Goal: Task Accomplishment & Management: Manage account settings

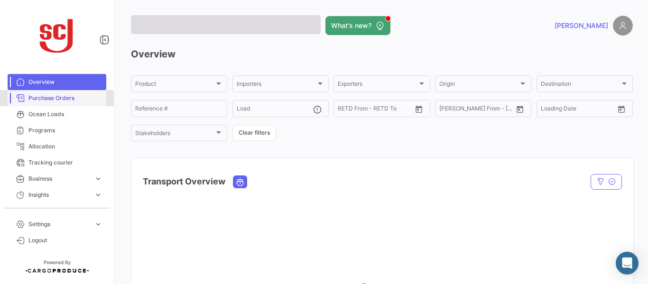
click at [66, 96] on span "Purchase Orders" at bounding box center [65, 98] width 74 height 9
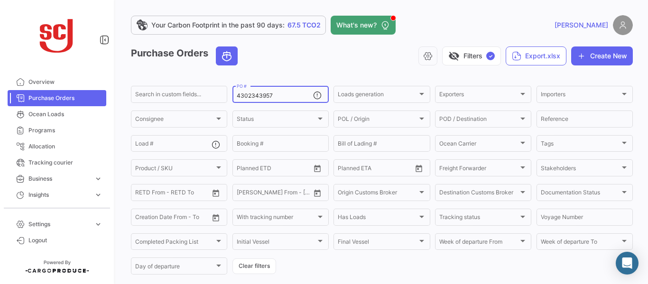
click at [272, 94] on input "4302343957" at bounding box center [275, 96] width 76 height 7
type input "4302344205"
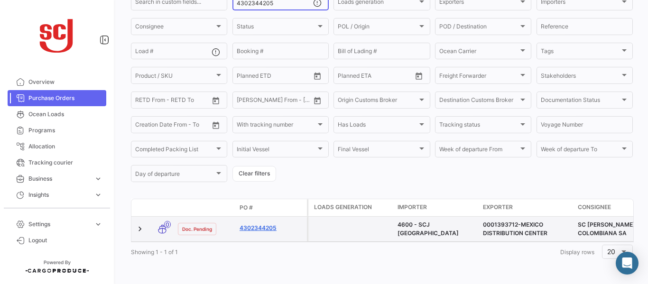
click at [255, 224] on link "4302344205" at bounding box center [272, 228] width 64 height 9
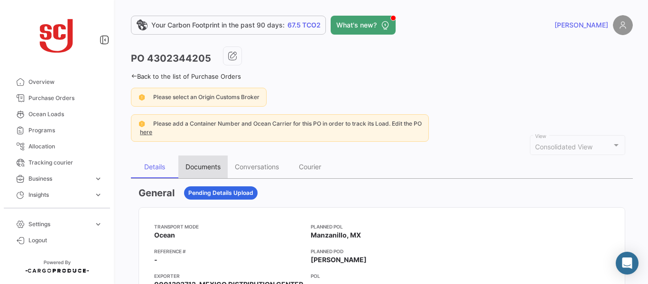
click at [209, 170] on div "Documents" at bounding box center [203, 167] width 35 height 8
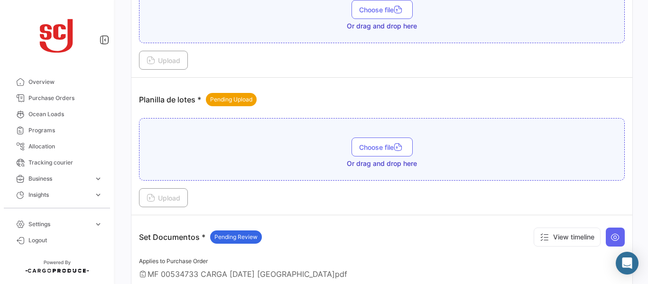
scroll to position [1111, 0]
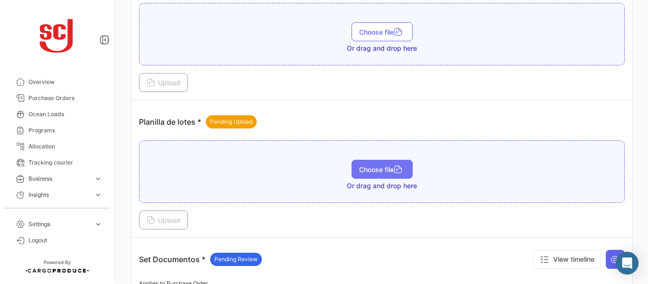
click at [377, 172] on span "Choose file" at bounding box center [382, 170] width 46 height 8
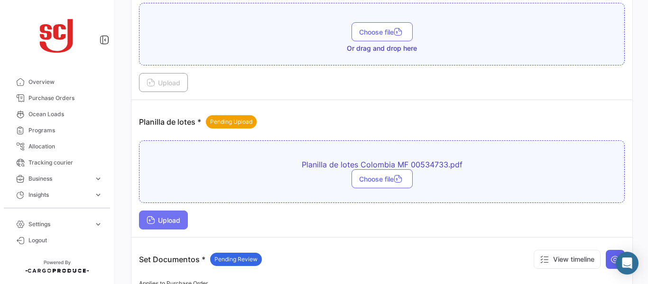
click at [167, 222] on span "Upload" at bounding box center [164, 220] width 34 height 8
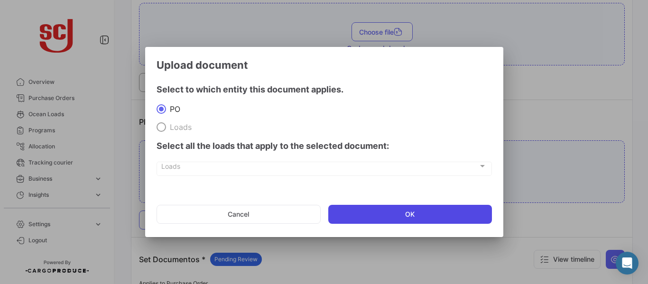
click at [404, 213] on button "OK" at bounding box center [410, 214] width 164 height 19
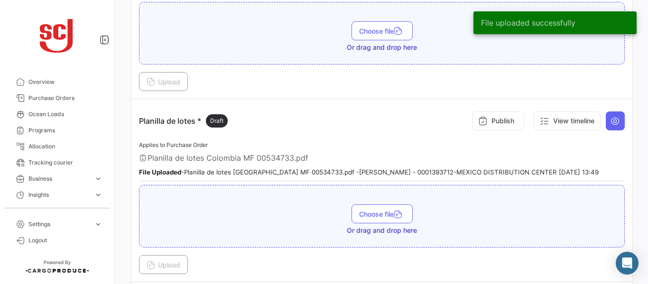
scroll to position [1109, 0]
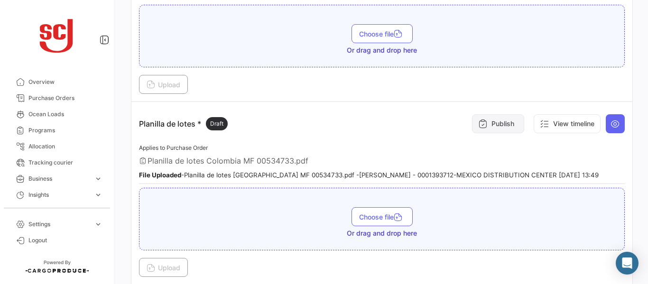
click at [491, 125] on button "Publish" at bounding box center [498, 123] width 52 height 19
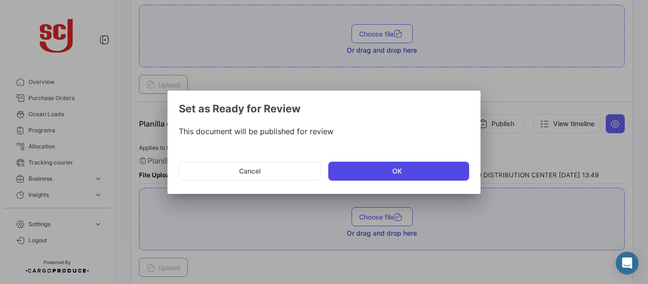
click at [364, 175] on button "OK" at bounding box center [398, 171] width 141 height 19
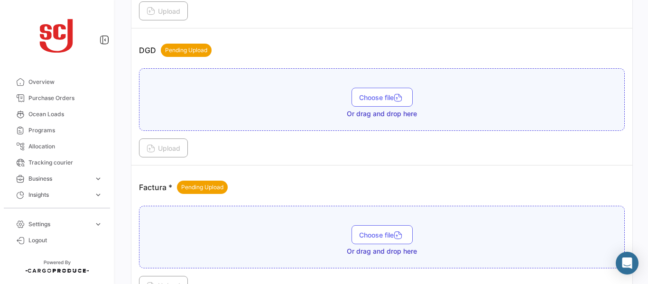
scroll to position [630, 0]
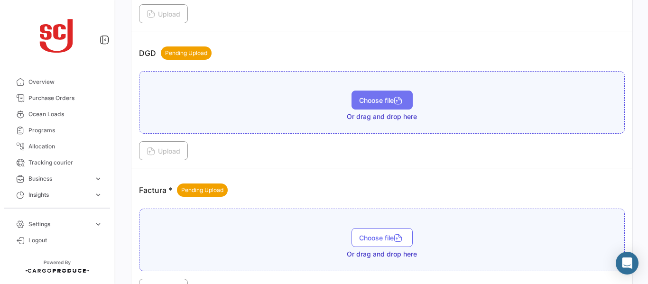
click at [385, 100] on span "Choose file" at bounding box center [382, 100] width 46 height 8
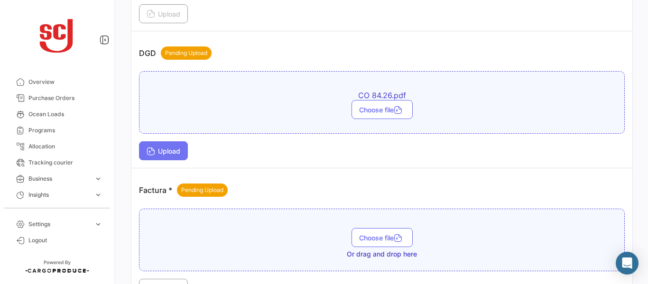
click at [165, 150] on span "Upload" at bounding box center [164, 151] width 34 height 8
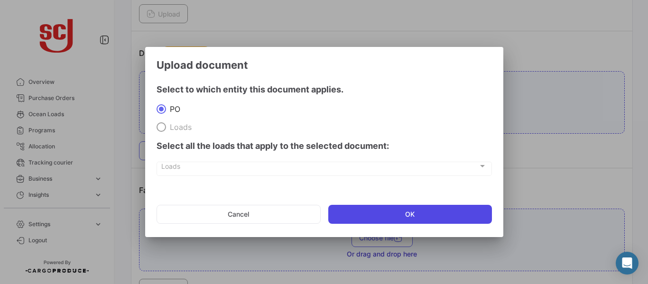
click at [372, 213] on button "OK" at bounding box center [410, 214] width 164 height 19
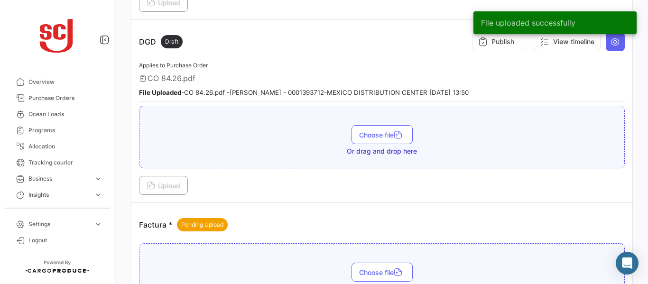
scroll to position [603, 0]
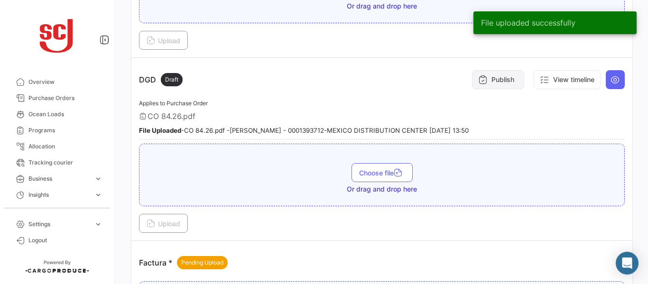
click at [485, 73] on button "Publish" at bounding box center [498, 79] width 52 height 19
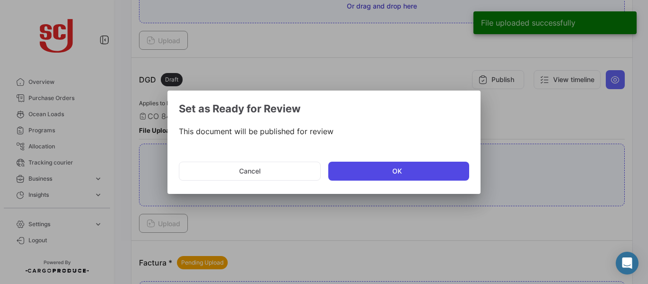
click at [339, 177] on button "OK" at bounding box center [398, 171] width 141 height 19
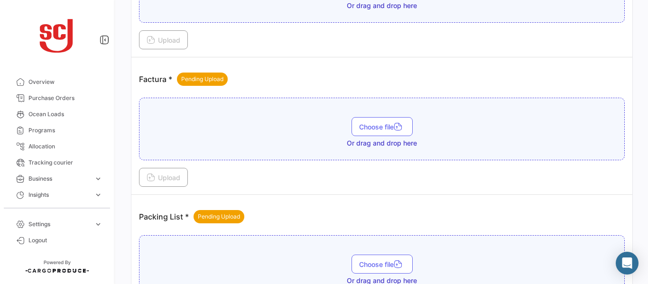
scroll to position [790, 0]
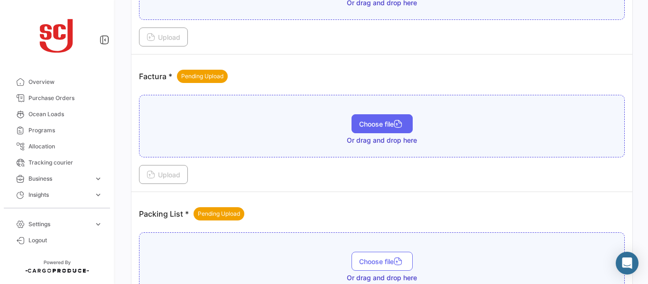
click at [384, 118] on button "Choose file" at bounding box center [382, 123] width 61 height 19
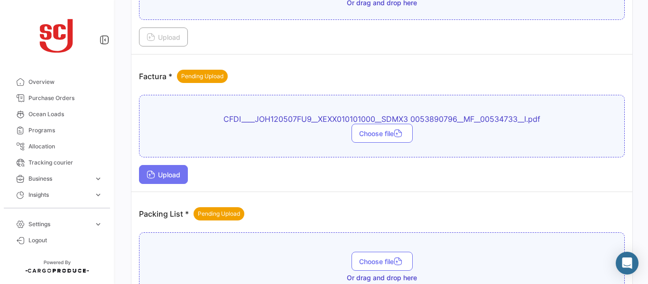
click at [165, 174] on span "Upload" at bounding box center [164, 175] width 34 height 8
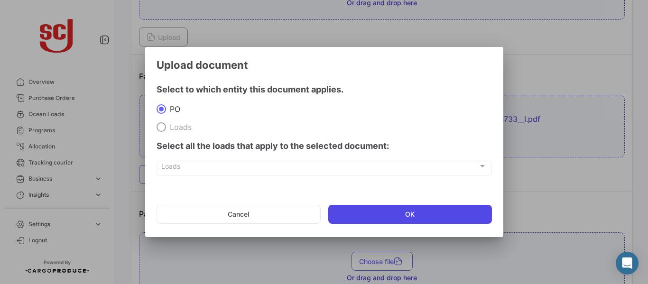
click at [414, 214] on button "OK" at bounding box center [410, 214] width 164 height 19
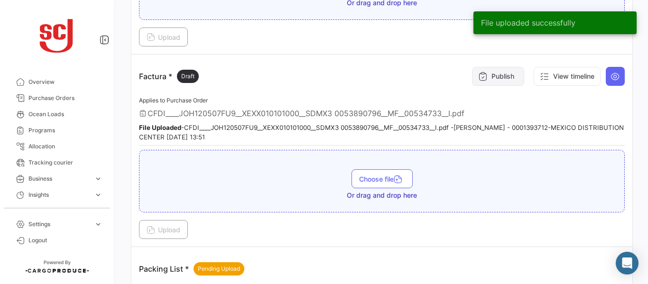
click at [495, 70] on button "Publish" at bounding box center [498, 76] width 52 height 19
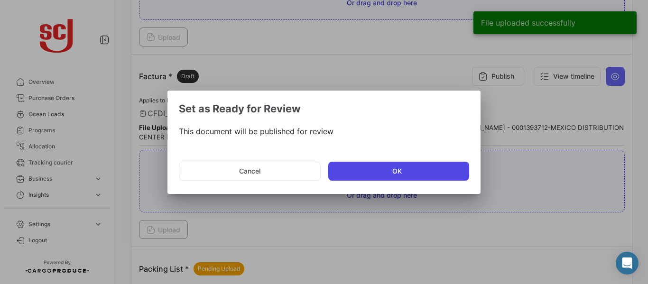
click at [372, 168] on button "OK" at bounding box center [398, 171] width 141 height 19
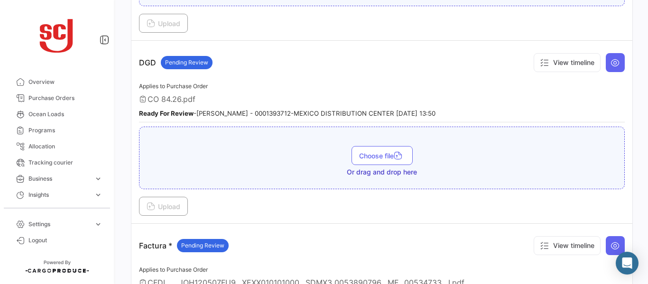
scroll to position [597, 0]
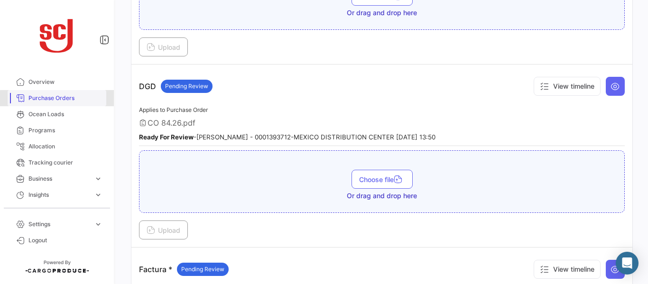
click at [64, 99] on span "Purchase Orders" at bounding box center [65, 98] width 74 height 9
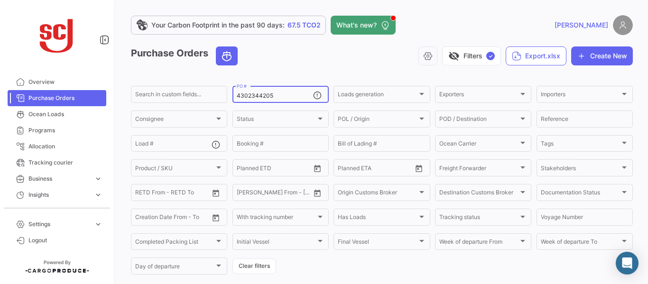
click at [280, 94] on input "4302344205" at bounding box center [275, 96] width 76 height 7
type input "4302344204"
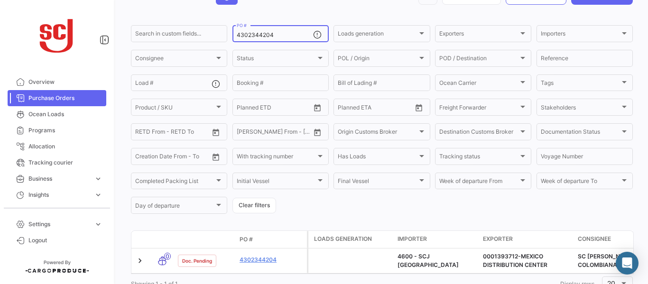
scroll to position [100, 0]
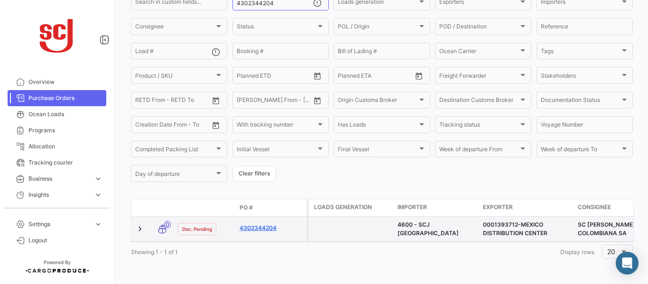
click at [271, 224] on link "4302344204" at bounding box center [272, 228] width 64 height 9
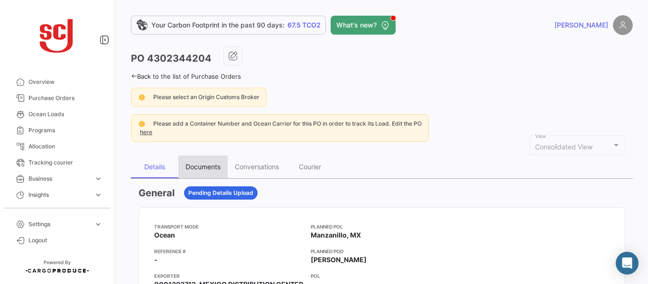
click at [208, 166] on div "Documents" at bounding box center [203, 167] width 35 height 8
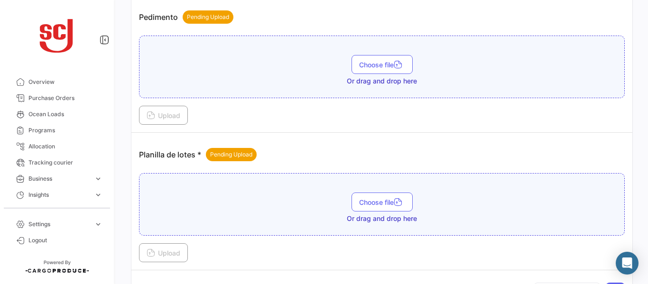
scroll to position [1075, 0]
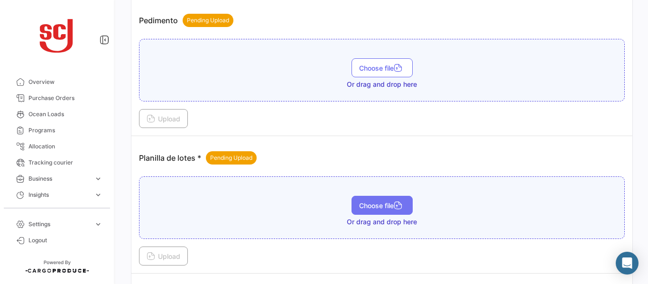
click at [373, 201] on button "Choose file" at bounding box center [382, 205] width 61 height 19
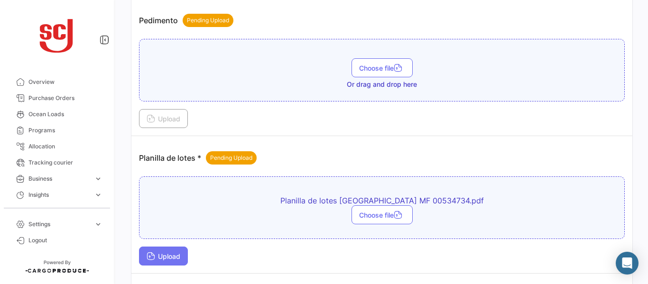
click at [162, 251] on button "Upload" at bounding box center [163, 256] width 49 height 19
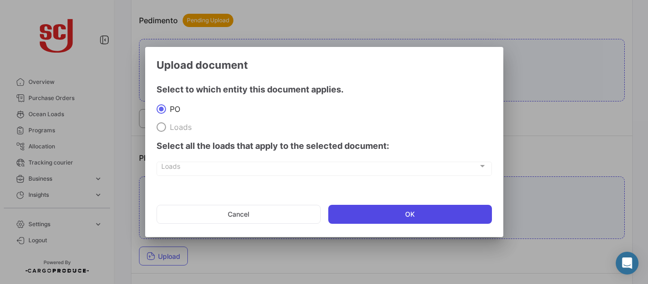
click at [396, 215] on button "OK" at bounding box center [410, 214] width 164 height 19
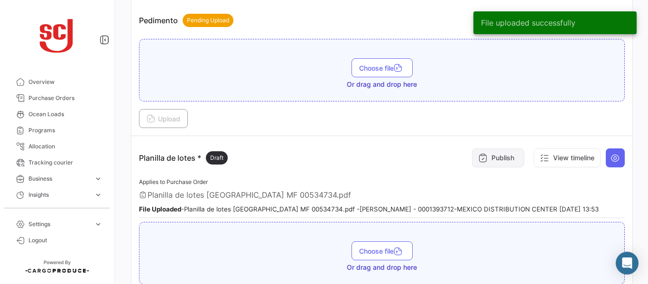
click at [506, 160] on button "Publish" at bounding box center [498, 158] width 52 height 19
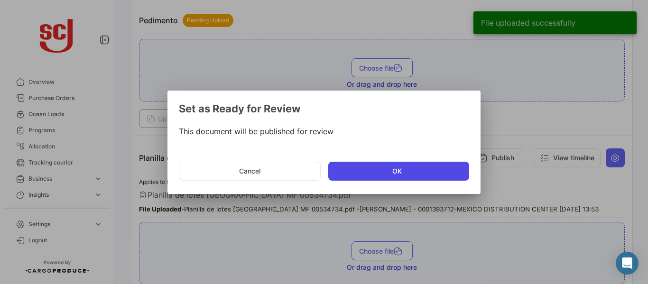
click at [393, 176] on button "OK" at bounding box center [398, 171] width 141 height 19
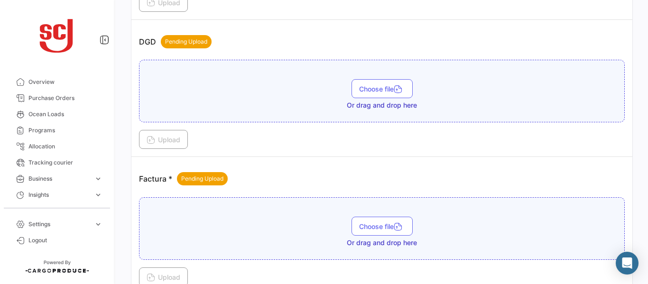
scroll to position [635, 0]
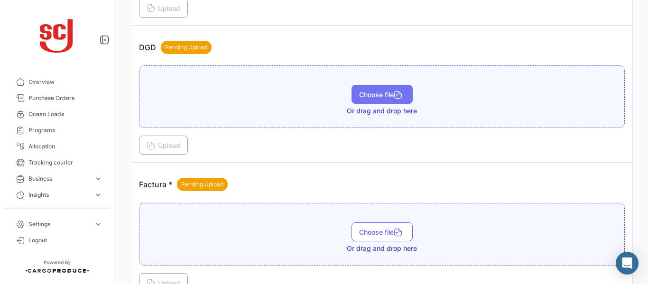
click at [381, 91] on span "Choose file" at bounding box center [382, 95] width 46 height 8
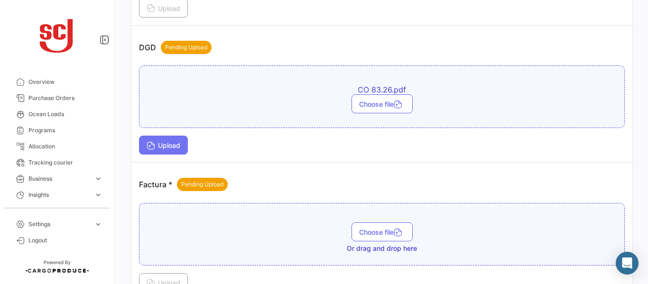
click at [161, 143] on span "Upload" at bounding box center [164, 145] width 34 height 8
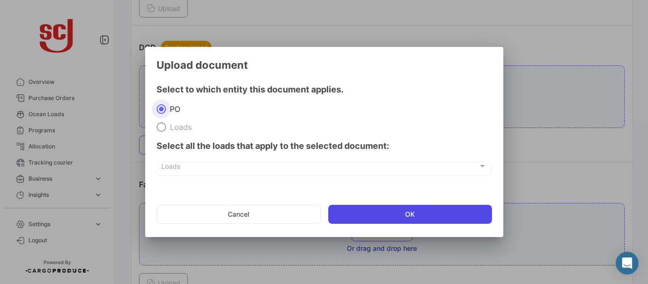
click at [377, 214] on button "OK" at bounding box center [410, 214] width 164 height 19
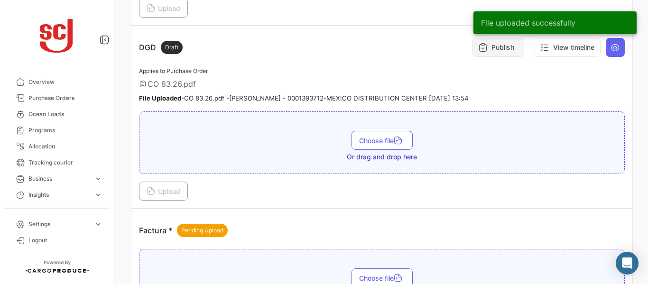
click at [490, 48] on button "Publish" at bounding box center [498, 47] width 52 height 19
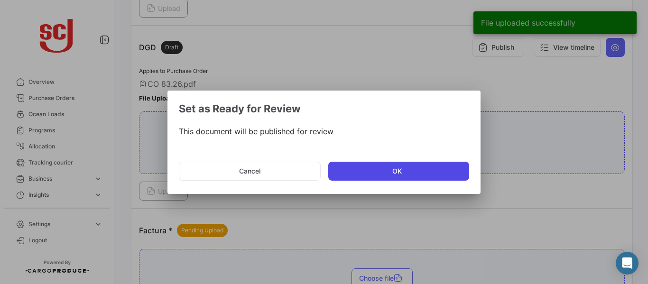
click at [361, 174] on button "OK" at bounding box center [398, 171] width 141 height 19
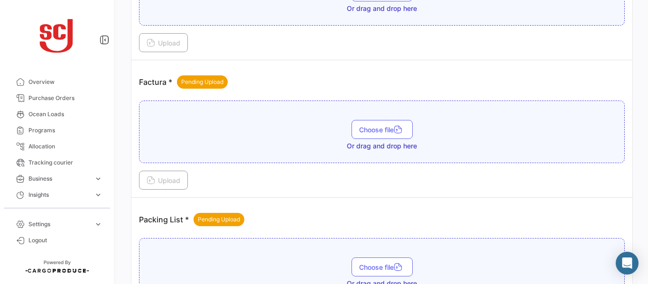
scroll to position [790, 0]
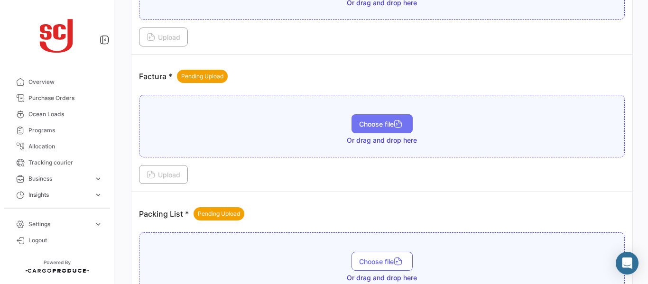
click at [376, 129] on button "Choose file" at bounding box center [382, 123] width 61 height 19
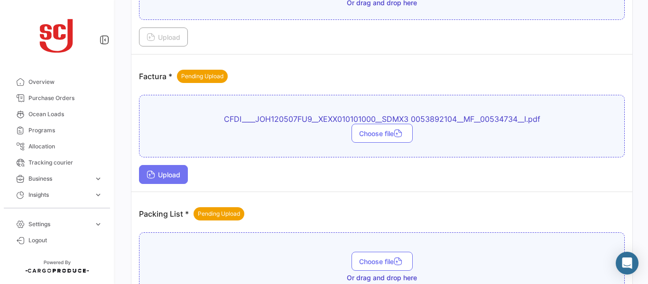
click at [183, 180] on button "Upload" at bounding box center [163, 174] width 49 height 19
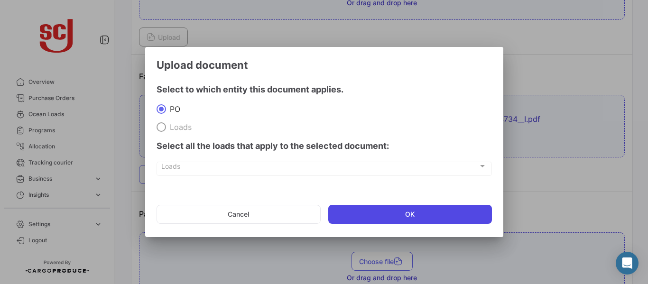
click at [383, 223] on button "OK" at bounding box center [410, 214] width 164 height 19
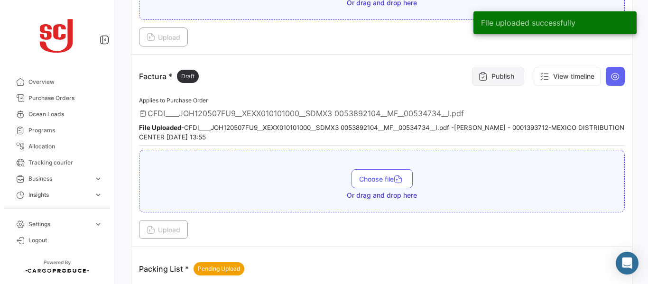
click at [496, 72] on button "Publish" at bounding box center [498, 76] width 52 height 19
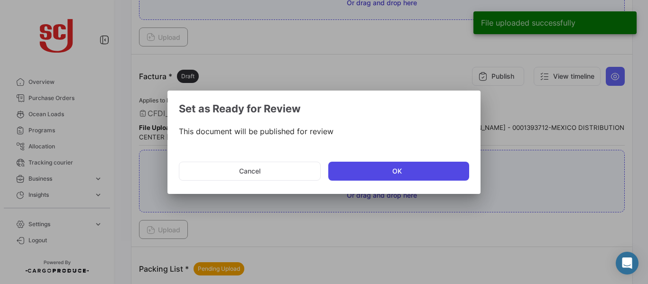
click at [364, 165] on button "OK" at bounding box center [398, 171] width 141 height 19
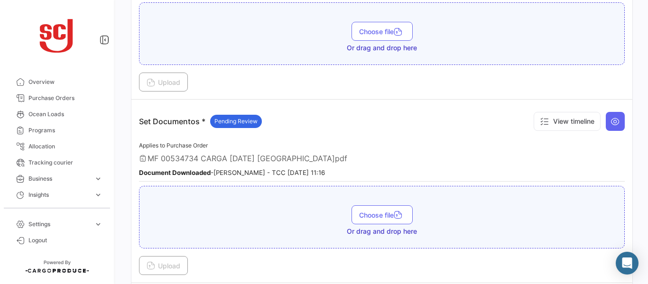
scroll to position [1390, 0]
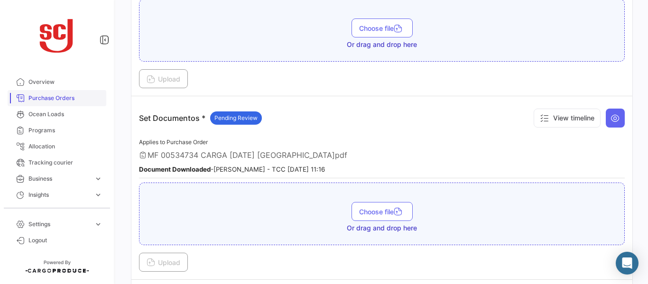
click at [74, 102] on span "Purchase Orders" at bounding box center [65, 98] width 74 height 9
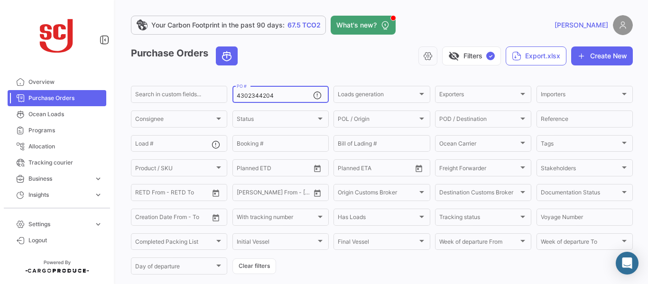
click at [273, 96] on input "4302344204" at bounding box center [275, 96] width 76 height 7
type input "4302343817"
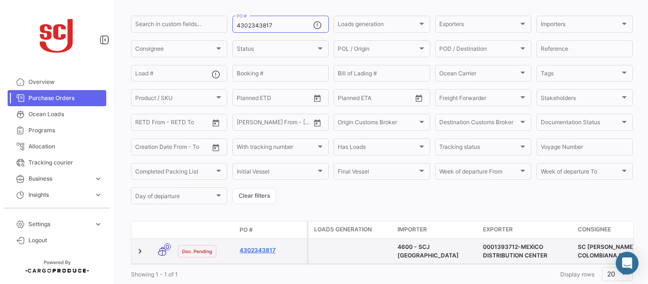
click at [262, 248] on link "4302343817" at bounding box center [272, 250] width 64 height 9
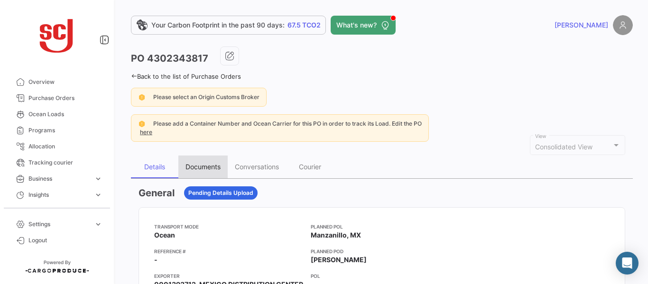
click at [206, 166] on div "Documents" at bounding box center [203, 167] width 35 height 8
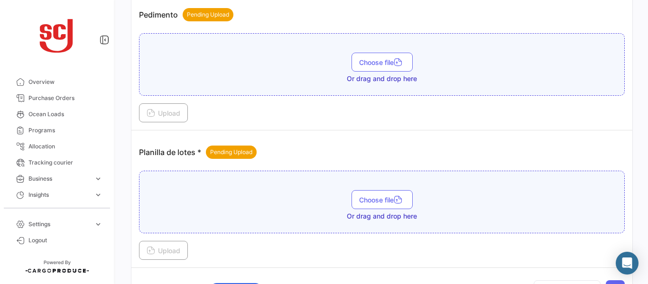
scroll to position [1073, 0]
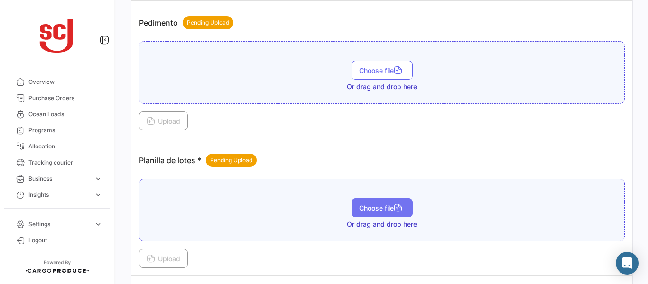
click at [374, 213] on button "Choose file" at bounding box center [382, 207] width 61 height 19
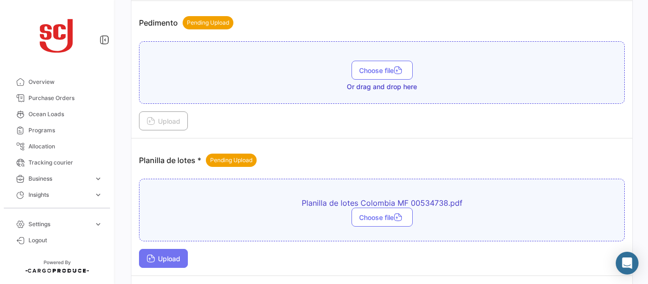
click at [171, 252] on button "Upload" at bounding box center [163, 258] width 49 height 19
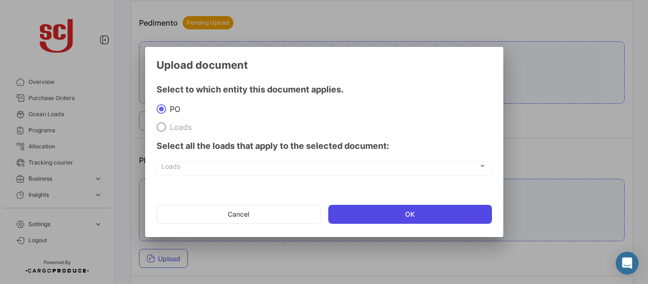
click at [358, 215] on button "OK" at bounding box center [410, 214] width 164 height 19
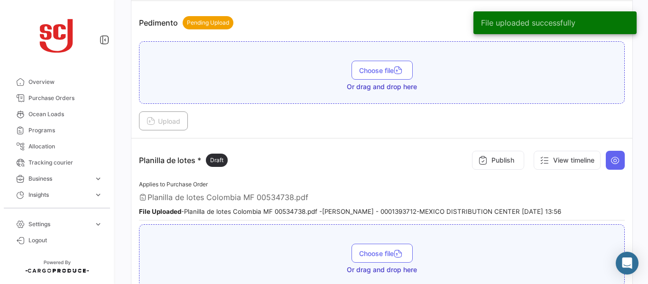
click at [515, 153] on button "Publish" at bounding box center [498, 160] width 52 height 19
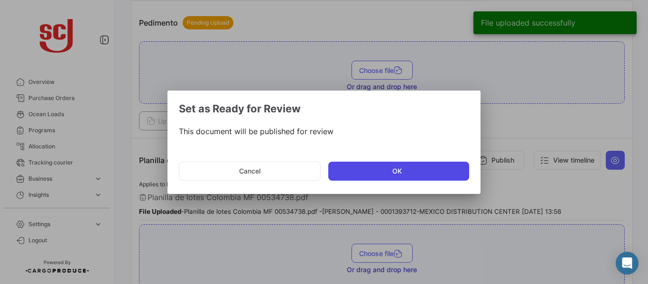
click at [432, 164] on button "OK" at bounding box center [398, 171] width 141 height 19
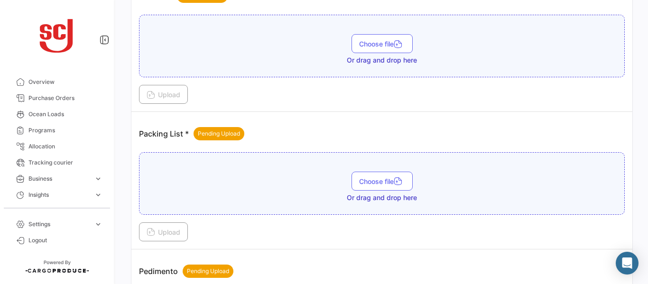
scroll to position [575, 0]
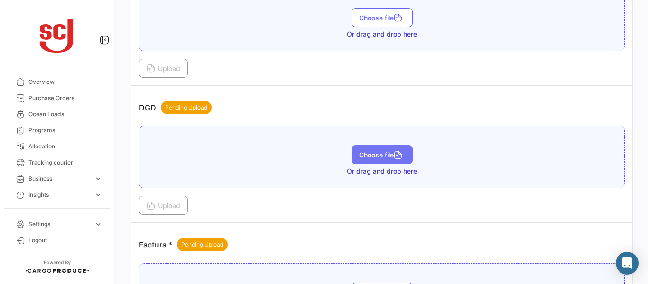
click at [394, 154] on icon "button" at bounding box center [398, 156] width 9 height 9
click at [359, 158] on span "Choose file" at bounding box center [382, 155] width 46 height 8
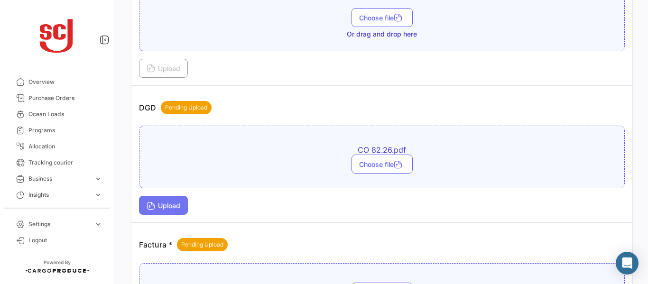
click at [155, 204] on icon at bounding box center [151, 207] width 9 height 9
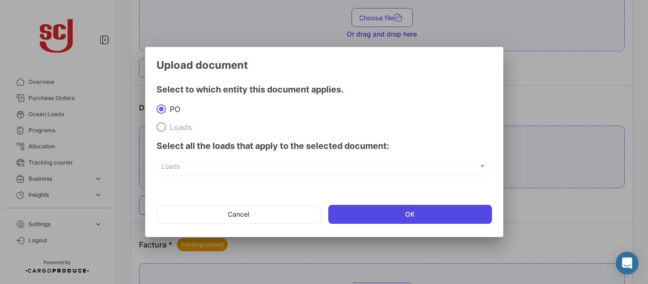
click at [356, 217] on button "OK" at bounding box center [410, 214] width 164 height 19
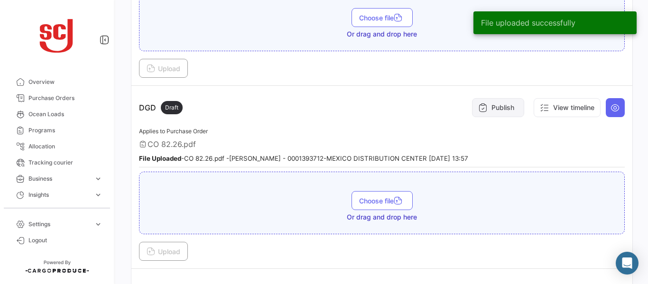
click at [501, 105] on button "Publish" at bounding box center [498, 107] width 52 height 19
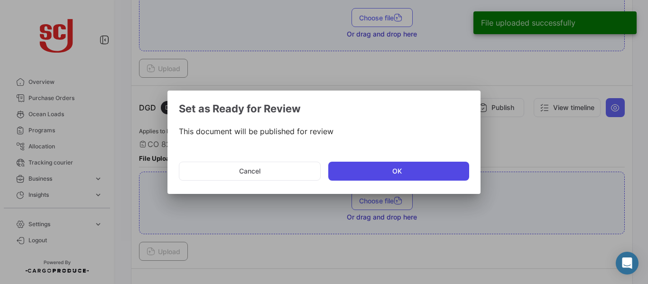
click at [388, 173] on button "OK" at bounding box center [398, 171] width 141 height 19
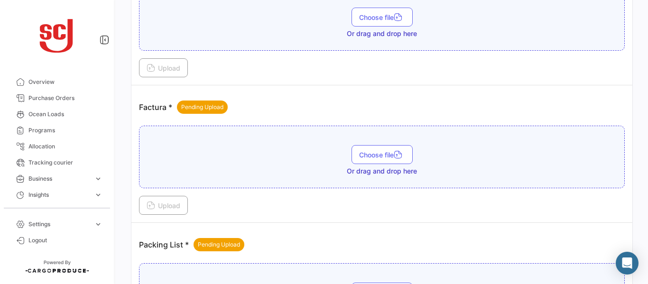
scroll to position [837, 0]
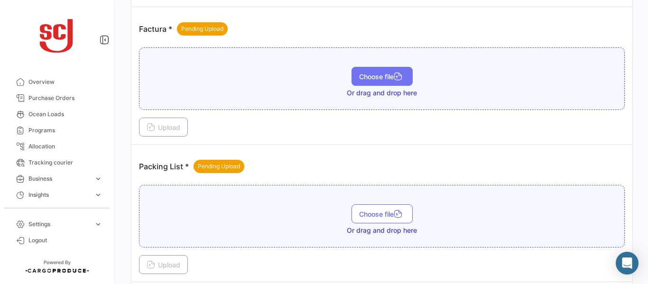
click at [380, 71] on button "Choose file" at bounding box center [382, 76] width 61 height 19
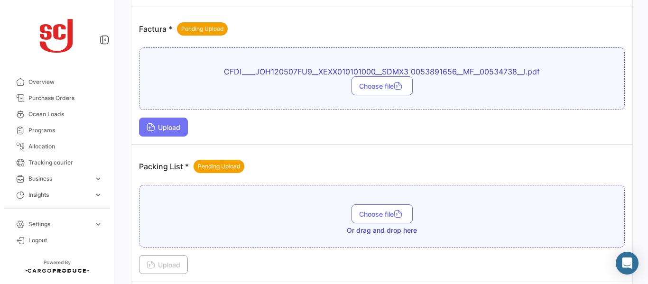
click at [170, 124] on span "Upload" at bounding box center [164, 127] width 34 height 8
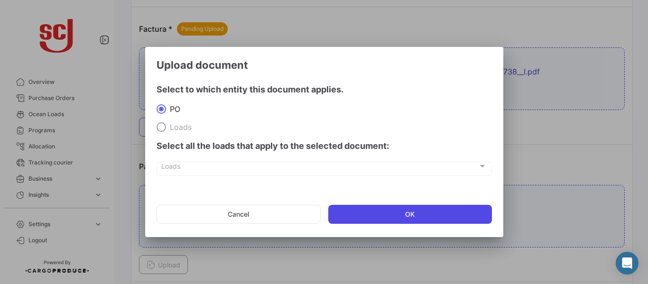
click at [367, 219] on button "OK" at bounding box center [410, 214] width 164 height 19
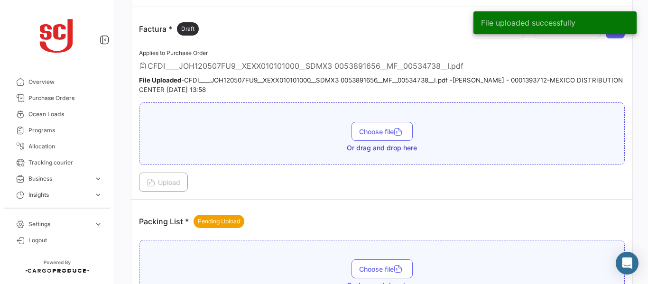
click at [578, 66] on div "CFDI____JOH120507FU9__XEXX010101000__SDMX3 0053891656__MF__00534738__I.pdf" at bounding box center [382, 65] width 486 height 9
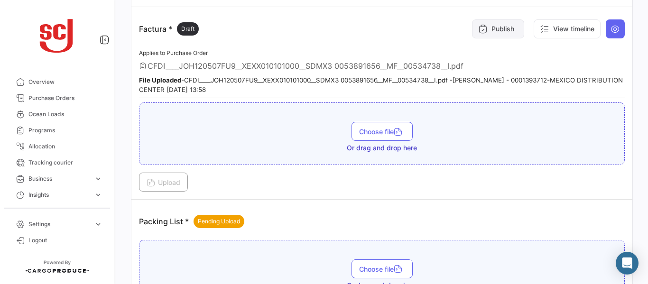
click at [484, 29] on button "Publish" at bounding box center [498, 28] width 52 height 19
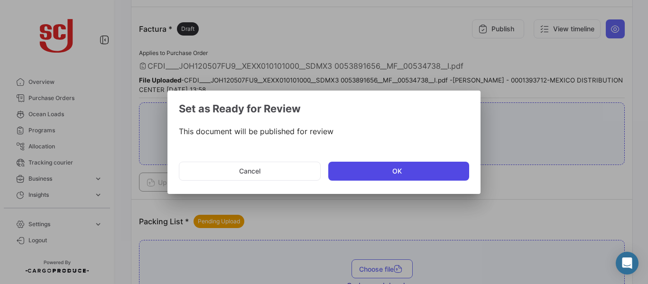
click at [359, 168] on button "OK" at bounding box center [398, 171] width 141 height 19
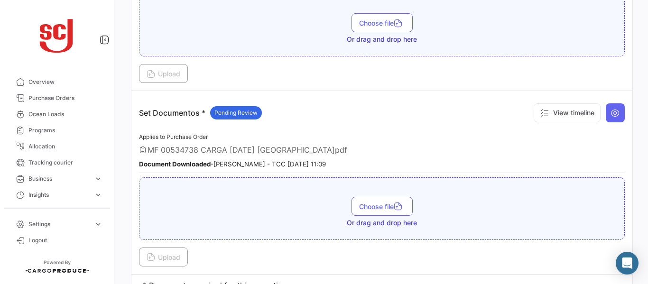
scroll to position [1398, 0]
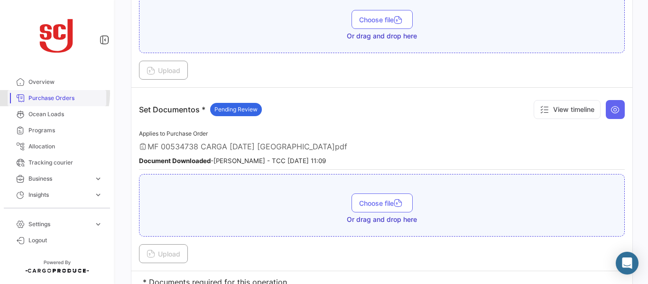
click at [45, 94] on span "Purchase Orders" at bounding box center [65, 98] width 74 height 9
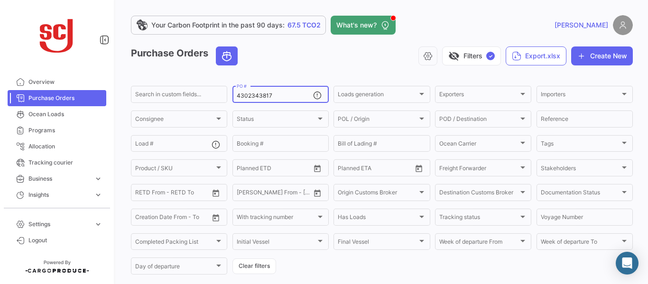
click at [279, 93] on input "4302343817" at bounding box center [275, 96] width 76 height 7
type input "4302343709"
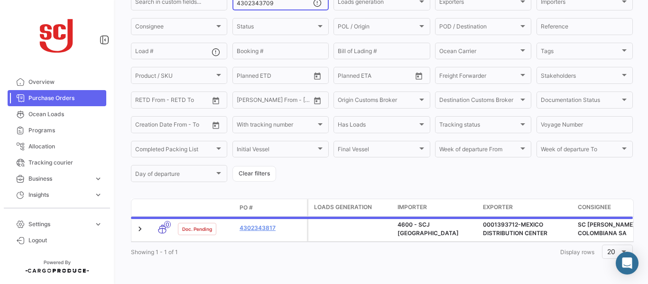
scroll to position [100, 0]
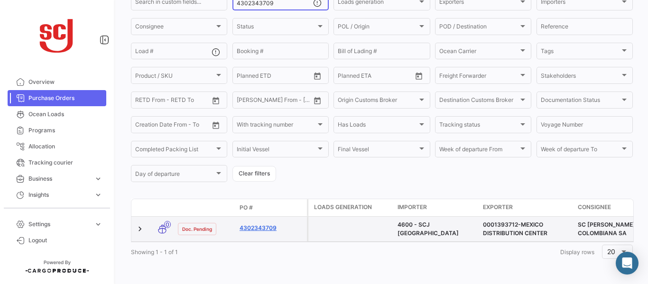
click at [269, 224] on link "4302343709" at bounding box center [272, 228] width 64 height 9
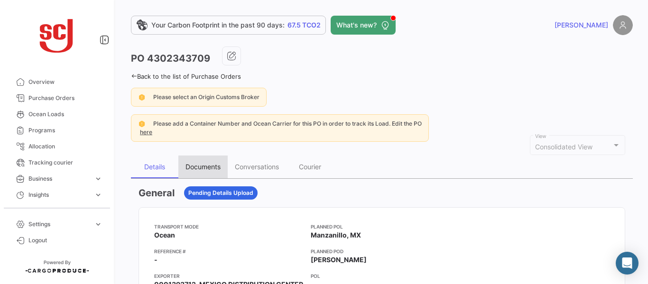
click at [210, 166] on div "Documents" at bounding box center [203, 167] width 35 height 8
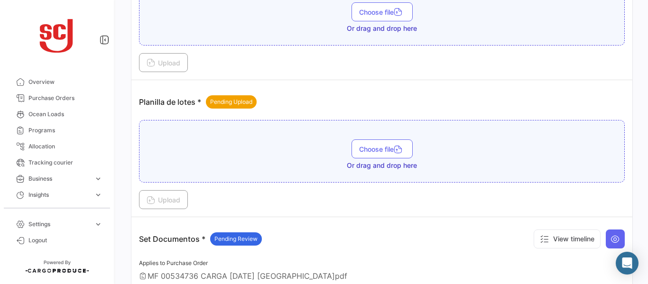
scroll to position [1140, 0]
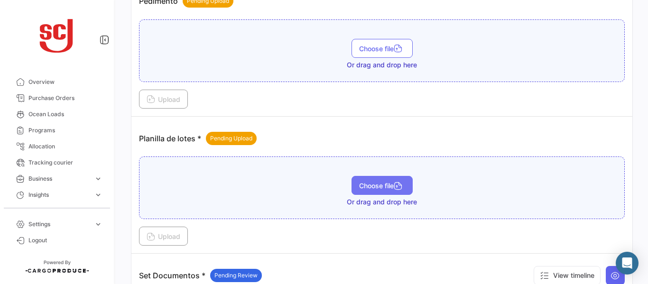
click at [362, 178] on button "Choose file" at bounding box center [382, 185] width 61 height 19
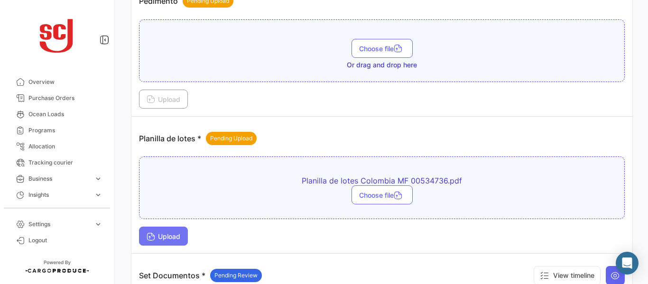
click at [173, 235] on span "Upload" at bounding box center [164, 237] width 34 height 8
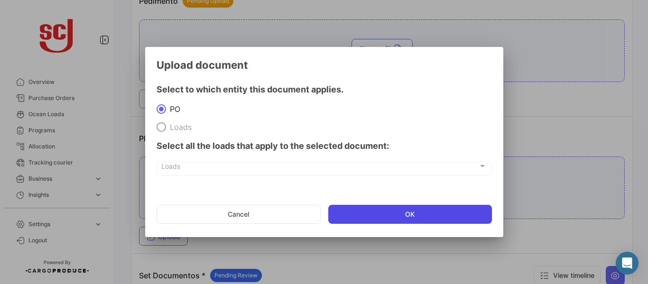
click at [383, 210] on button "OK" at bounding box center [410, 214] width 164 height 19
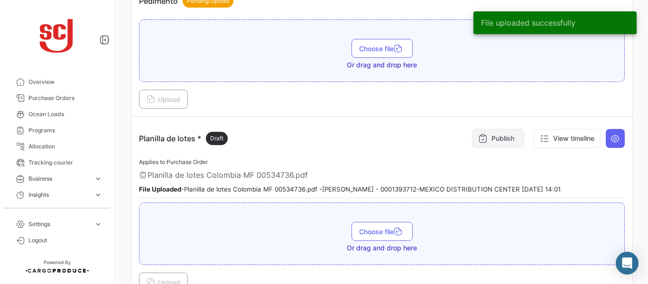
click at [499, 135] on button "Publish" at bounding box center [498, 138] width 52 height 19
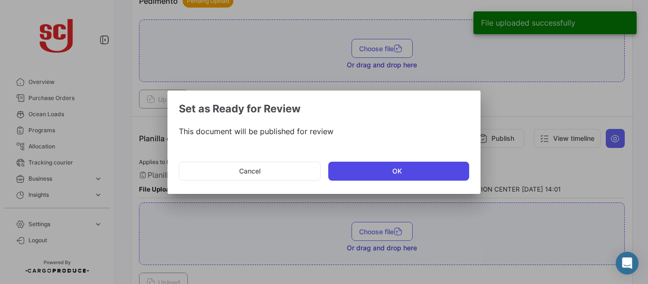
click at [381, 176] on button "OK" at bounding box center [398, 171] width 141 height 19
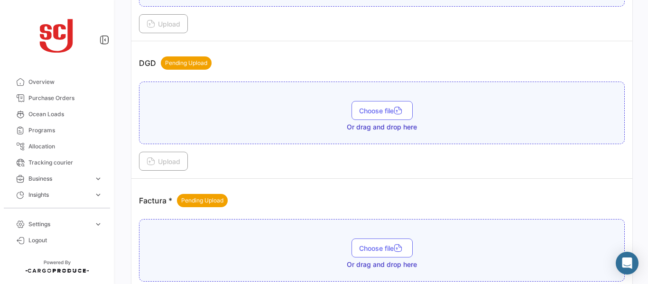
scroll to position [662, 0]
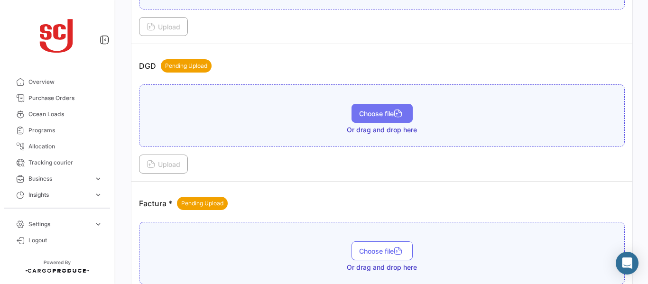
click at [392, 112] on span "Choose file" at bounding box center [382, 114] width 46 height 8
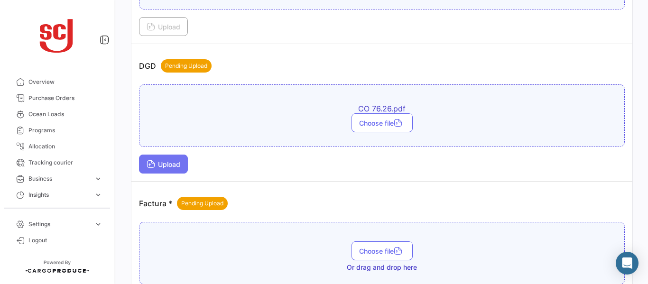
click at [167, 160] on span "Upload" at bounding box center [164, 164] width 34 height 8
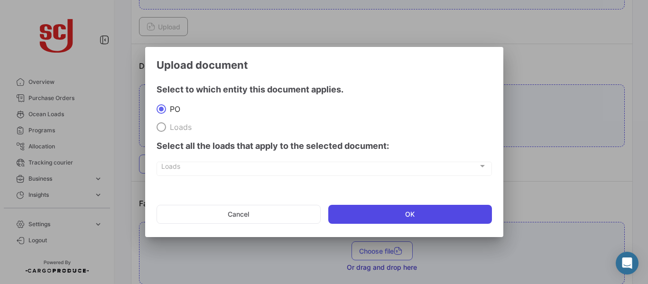
click at [387, 213] on button "OK" at bounding box center [410, 214] width 164 height 19
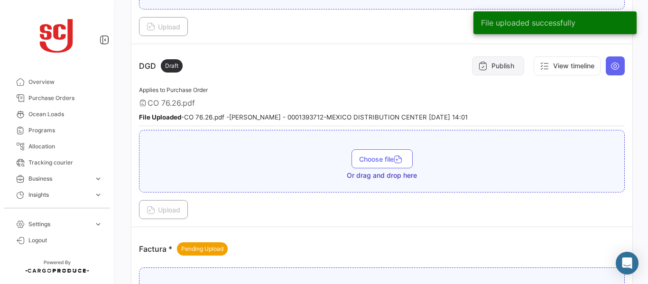
click at [492, 70] on button "Publish" at bounding box center [498, 65] width 52 height 19
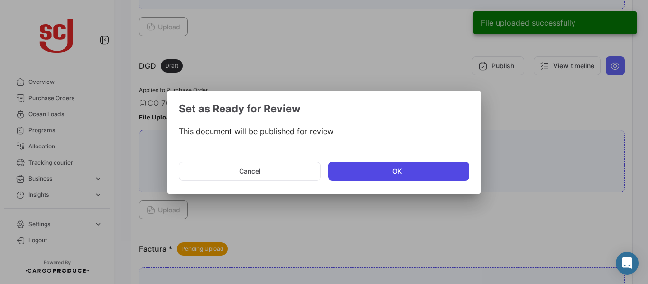
click at [363, 168] on button "OK" at bounding box center [398, 171] width 141 height 19
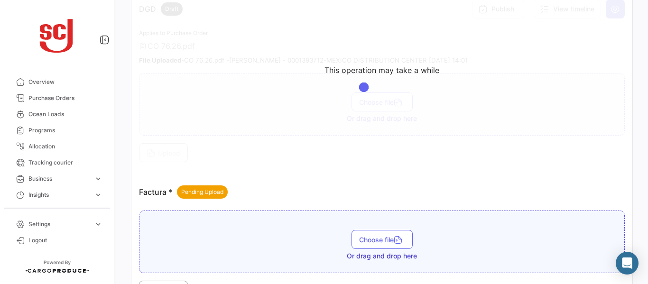
scroll to position [722, 0]
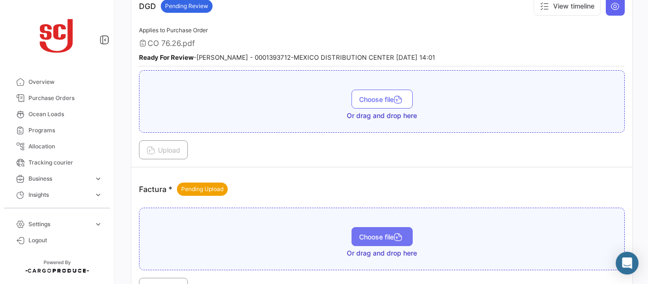
click at [371, 242] on button "Choose file" at bounding box center [382, 236] width 61 height 19
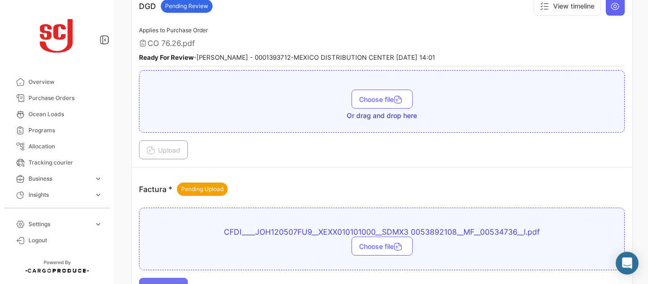
click at [176, 280] on button "Upload" at bounding box center [163, 287] width 49 height 19
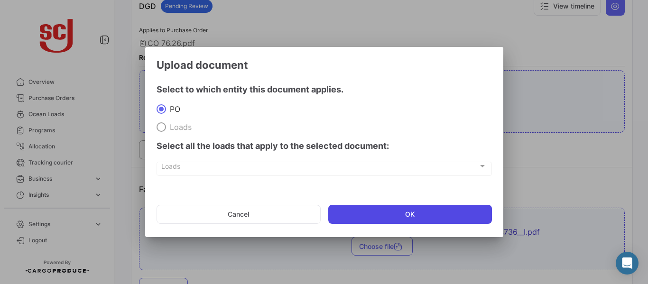
click at [394, 209] on button "OK" at bounding box center [410, 214] width 164 height 19
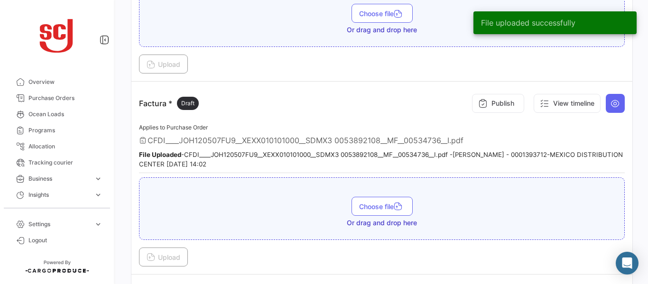
scroll to position [805, 0]
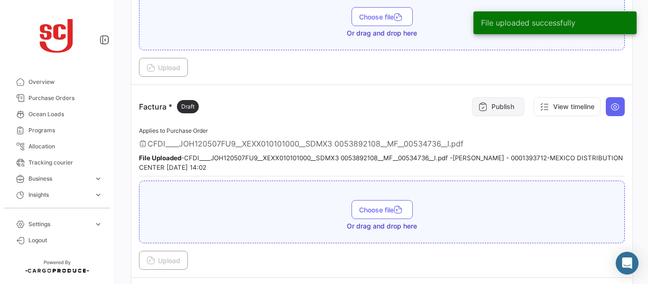
click at [493, 103] on button "Publish" at bounding box center [498, 106] width 52 height 19
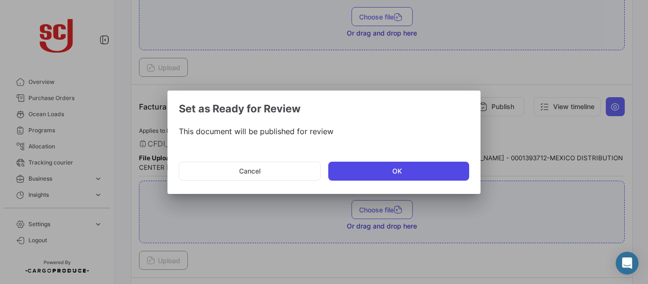
click at [386, 173] on button "OK" at bounding box center [398, 171] width 141 height 19
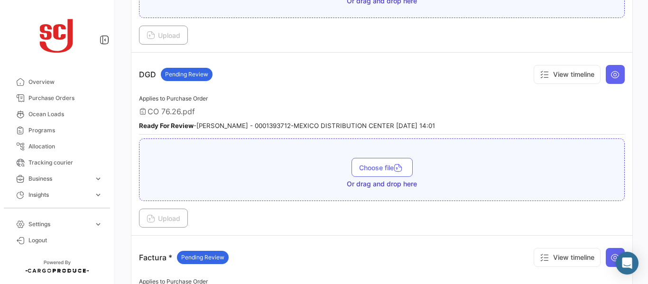
scroll to position [648, 0]
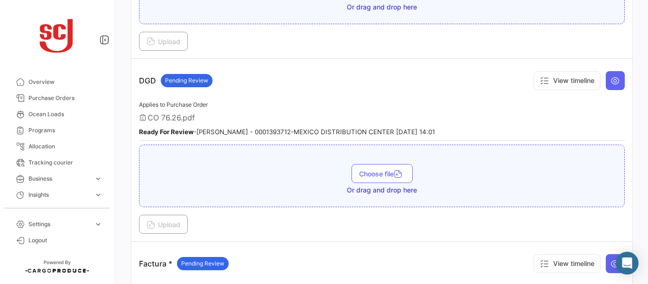
drag, startPoint x: 643, startPoint y: 120, endPoint x: 648, endPoint y: 254, distance: 134.4
click at [641, 254] on div "Your Carbon Footprint in the past 90 days: 67.5 TCO2 What's new? [PERSON_NAME] …" at bounding box center [382, 142] width 532 height 284
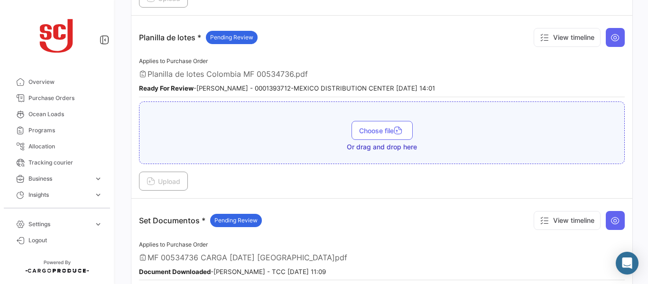
scroll to position [1484, 0]
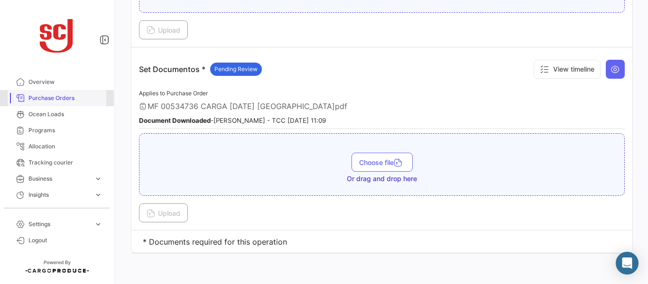
click at [62, 96] on span "Purchase Orders" at bounding box center [65, 98] width 74 height 9
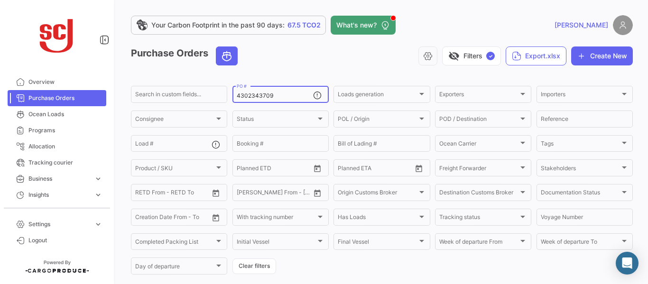
click at [281, 93] on input "4302343709" at bounding box center [275, 96] width 76 height 7
type input "4302345173"
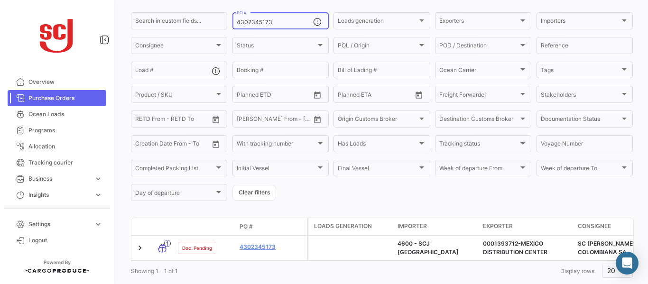
scroll to position [100, 0]
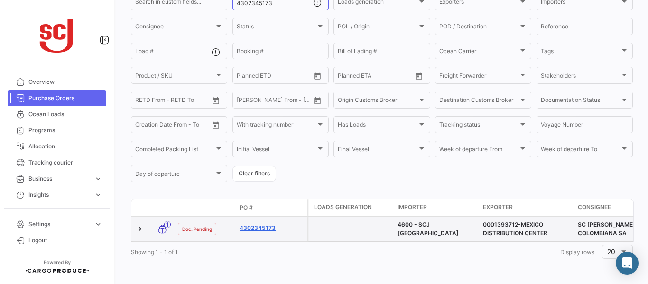
click at [257, 224] on link "4302345173" at bounding box center [272, 228] width 64 height 9
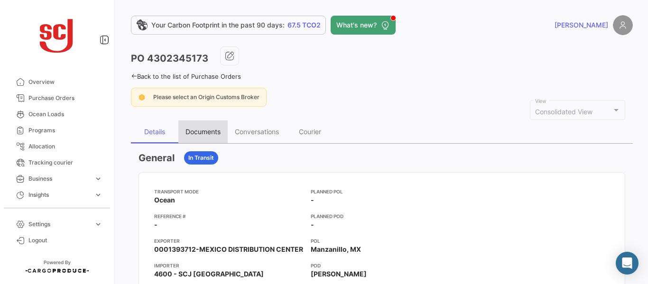
click at [204, 125] on div "Documents" at bounding box center [202, 132] width 49 height 23
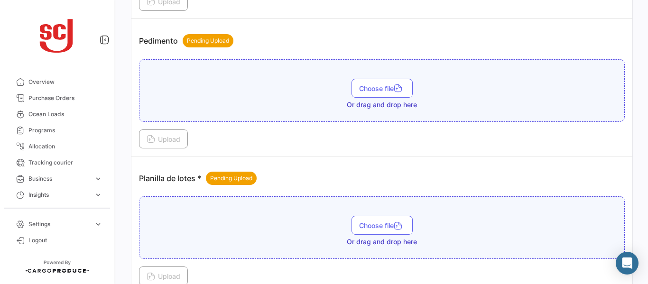
scroll to position [1060, 0]
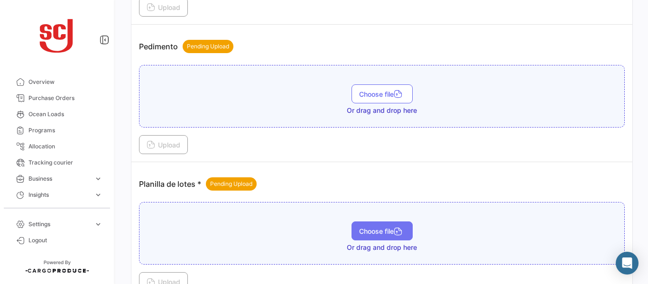
click at [386, 231] on span "Choose file" at bounding box center [382, 231] width 46 height 8
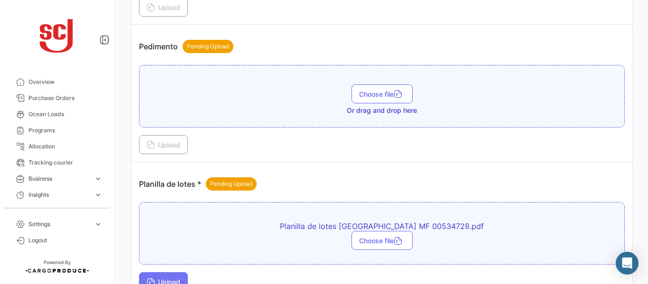
click at [169, 281] on span "Upload" at bounding box center [164, 282] width 34 height 8
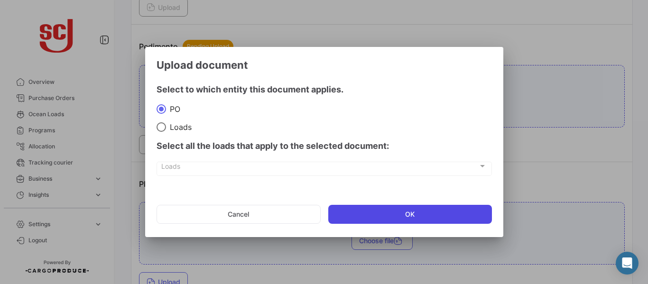
click at [364, 210] on button "OK" at bounding box center [410, 214] width 164 height 19
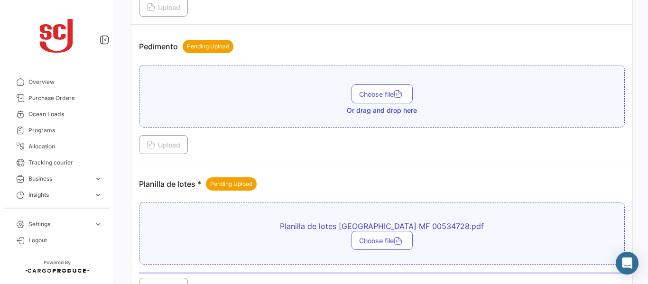
scroll to position [1067, 0]
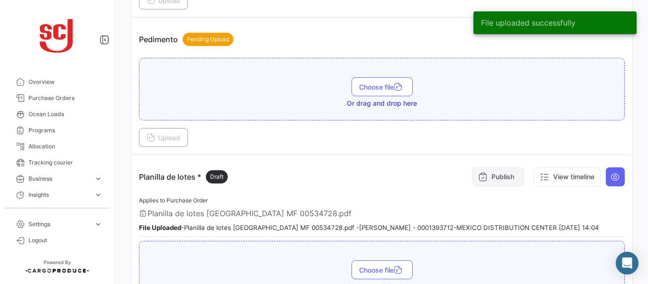
click at [487, 175] on button "Publish" at bounding box center [498, 177] width 52 height 19
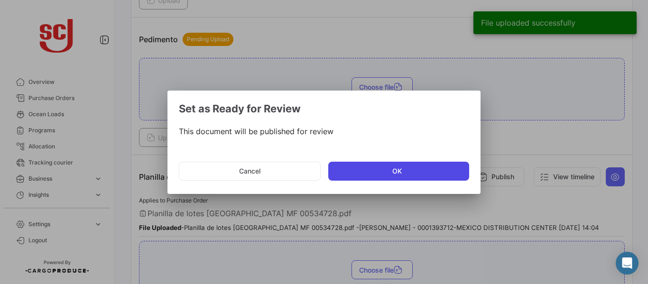
click at [402, 169] on button "OK" at bounding box center [398, 171] width 141 height 19
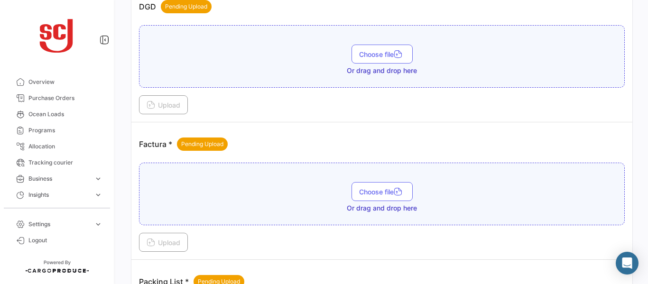
scroll to position [638, 0]
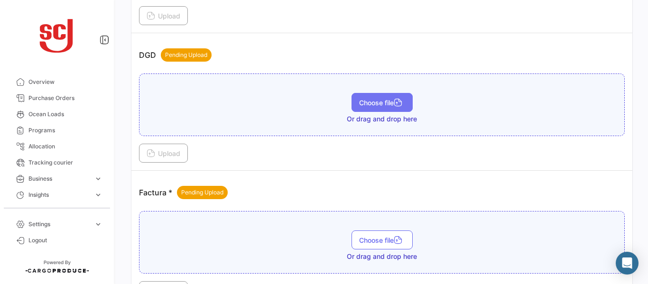
click at [382, 100] on span "Choose file" at bounding box center [382, 103] width 46 height 8
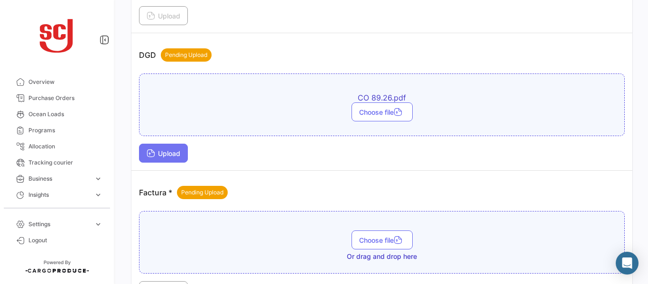
click at [166, 157] on span "Upload" at bounding box center [164, 153] width 34 height 8
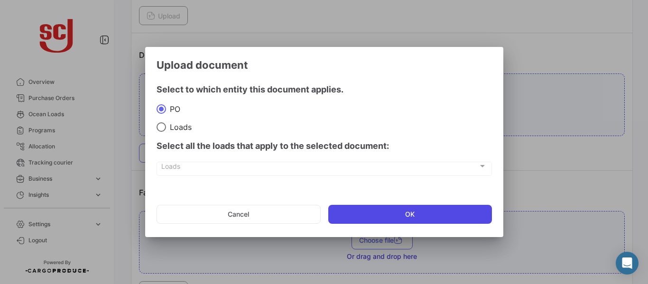
click at [360, 223] on button "OK" at bounding box center [410, 214] width 164 height 19
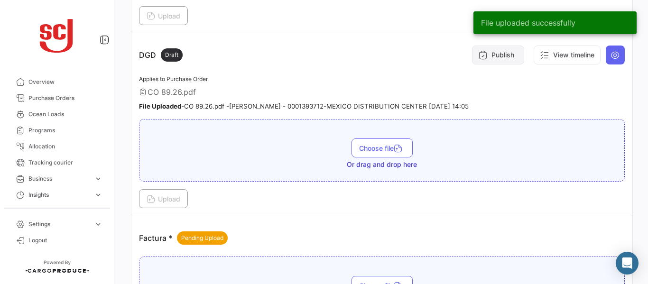
click at [496, 59] on button "Publish" at bounding box center [498, 55] width 52 height 19
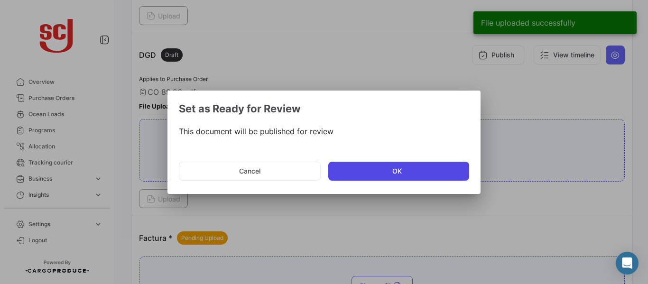
click at [355, 172] on button "OK" at bounding box center [398, 171] width 141 height 19
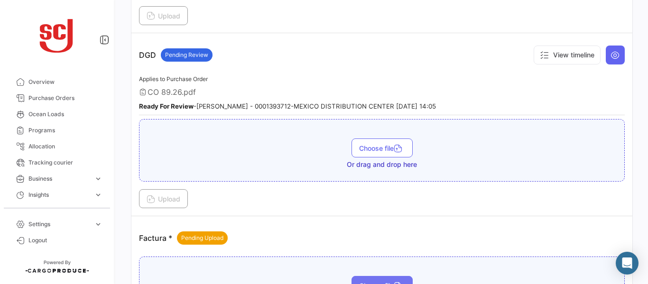
click at [376, 280] on button "Choose file" at bounding box center [382, 285] width 61 height 19
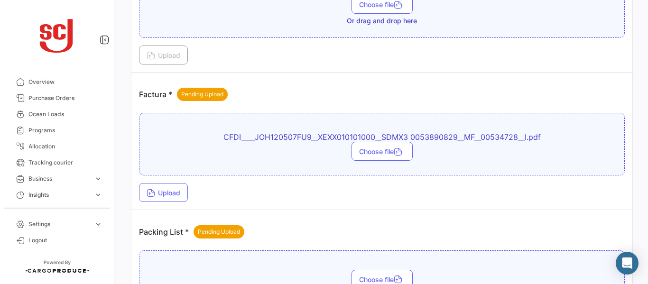
scroll to position [797, 0]
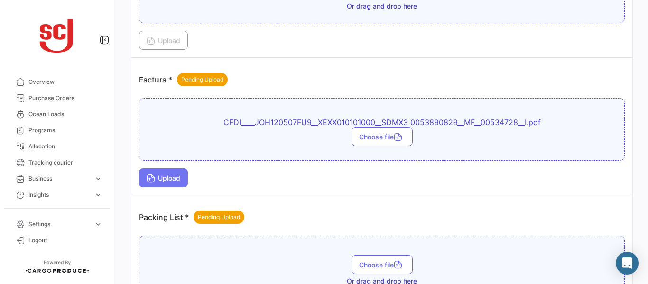
click at [170, 179] on span "Upload" at bounding box center [164, 178] width 34 height 8
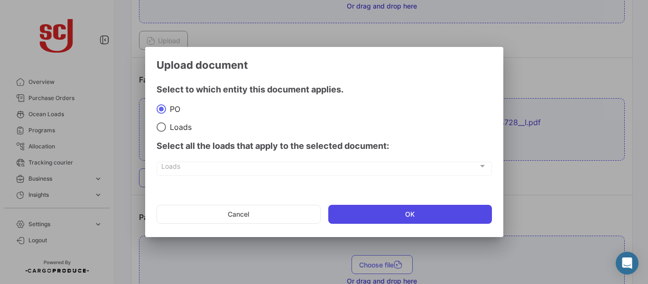
click at [358, 216] on button "OK" at bounding box center [410, 214] width 164 height 19
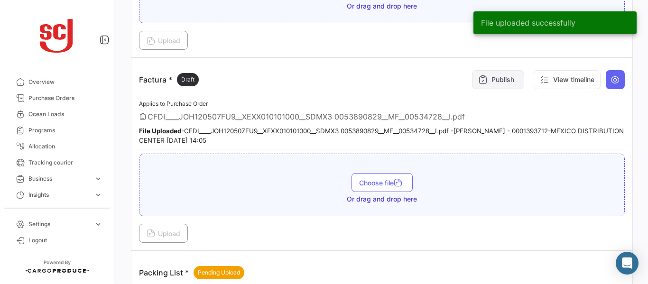
click at [497, 77] on button "Publish" at bounding box center [498, 79] width 52 height 19
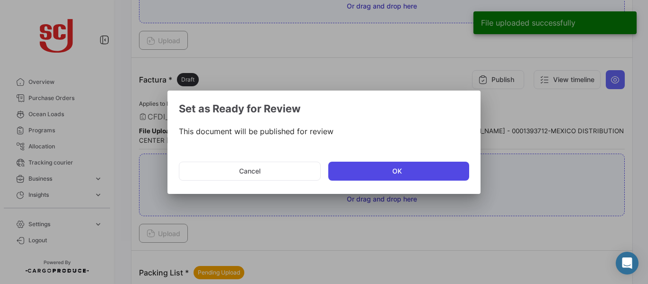
click at [354, 171] on button "OK" at bounding box center [398, 171] width 141 height 19
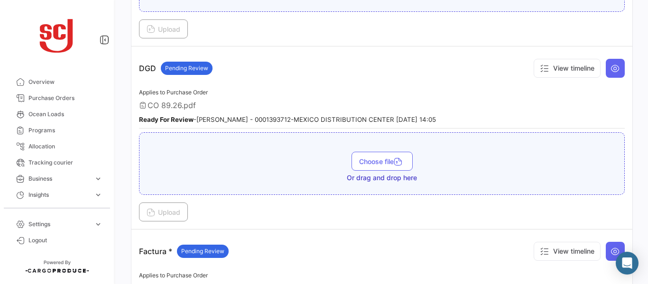
scroll to position [622, 0]
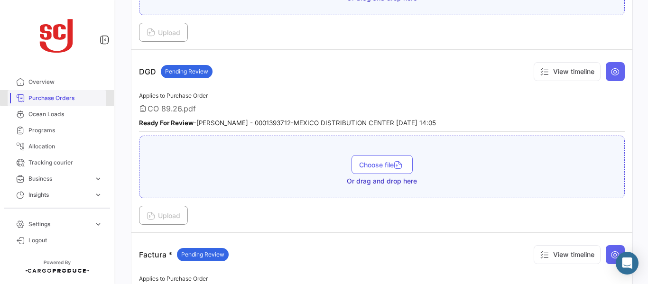
click at [59, 97] on span "Purchase Orders" at bounding box center [65, 98] width 74 height 9
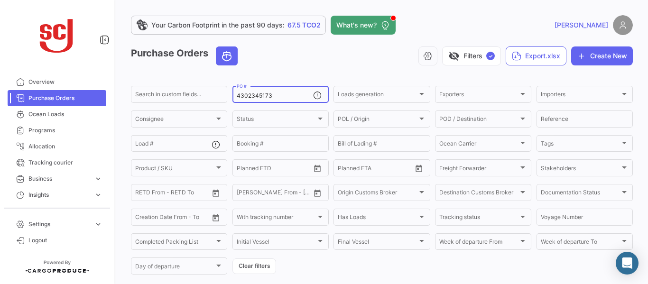
click at [276, 94] on input "4302345173" at bounding box center [275, 96] width 76 height 7
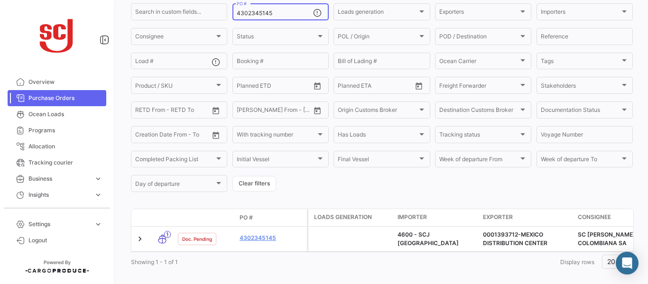
scroll to position [93, 0]
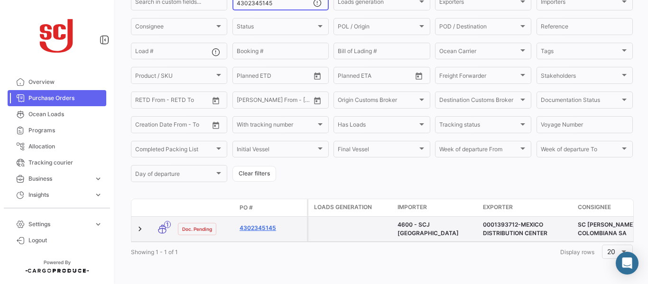
type input "4302345145"
click at [253, 227] on link "4302345145" at bounding box center [272, 228] width 64 height 9
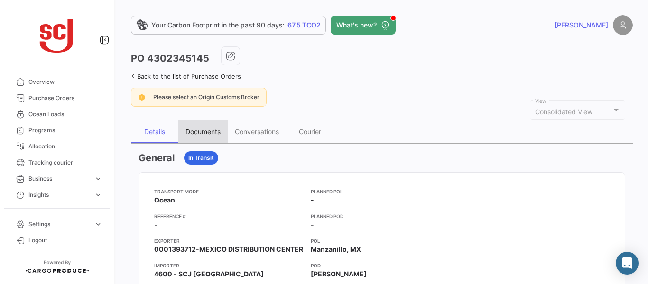
click at [215, 129] on div "Documents" at bounding box center [203, 132] width 35 height 8
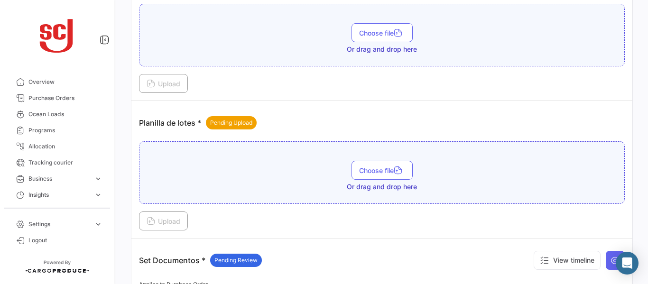
scroll to position [1072, 0]
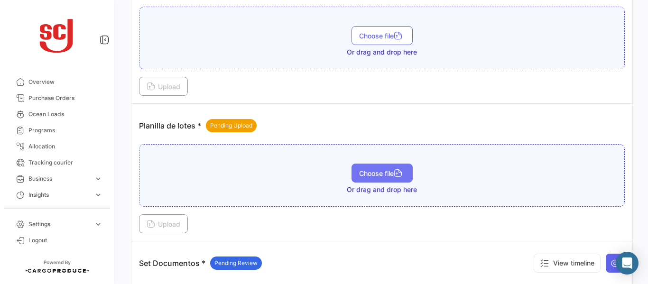
click at [394, 177] on icon "button" at bounding box center [398, 174] width 9 height 9
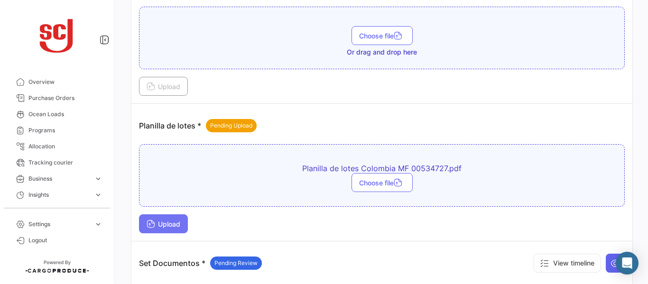
click at [168, 219] on button "Upload" at bounding box center [163, 224] width 49 height 19
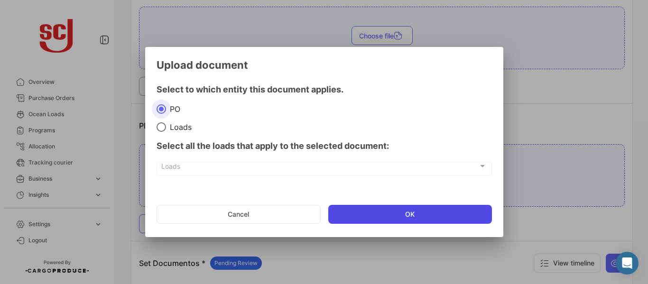
click at [367, 213] on button "OK" at bounding box center [410, 214] width 164 height 19
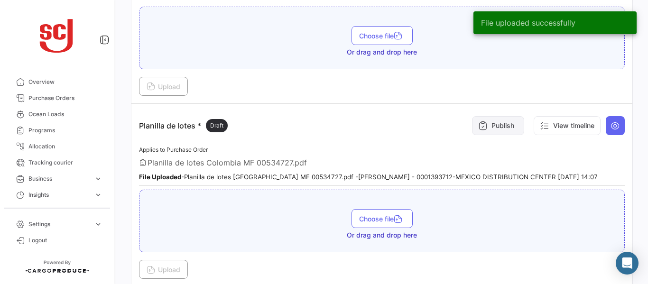
click at [492, 125] on button "Publish" at bounding box center [498, 125] width 52 height 19
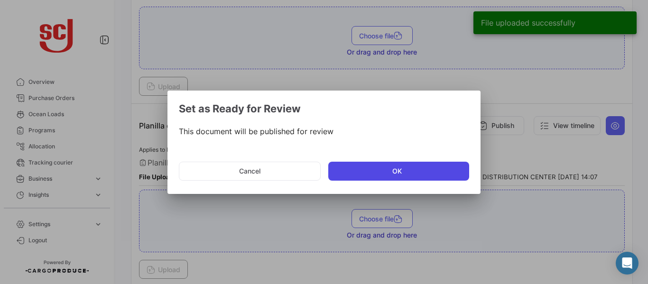
click at [343, 177] on button "OK" at bounding box center [398, 171] width 141 height 19
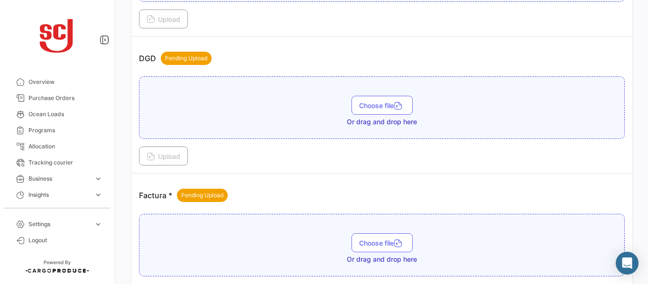
scroll to position [576, 0]
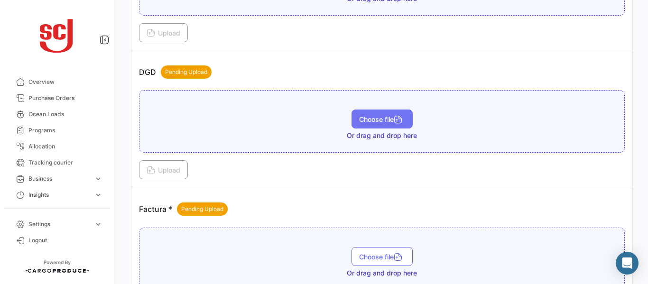
click at [381, 116] on span "Choose file" at bounding box center [382, 119] width 46 height 8
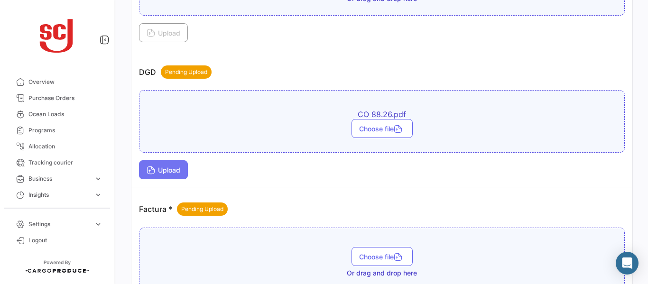
click at [170, 171] on span "Upload" at bounding box center [164, 170] width 34 height 8
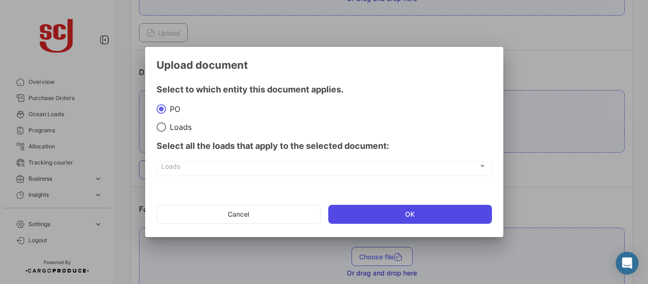
click at [359, 215] on button "OK" at bounding box center [410, 214] width 164 height 19
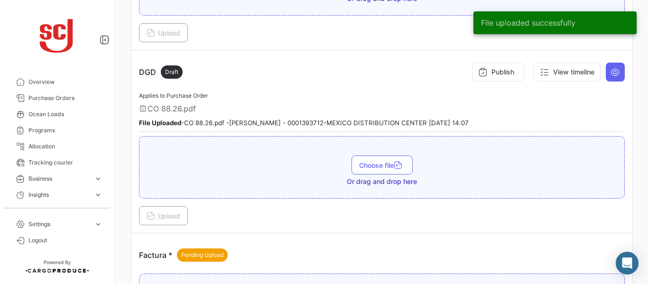
click at [496, 73] on button "Publish" at bounding box center [498, 72] width 52 height 19
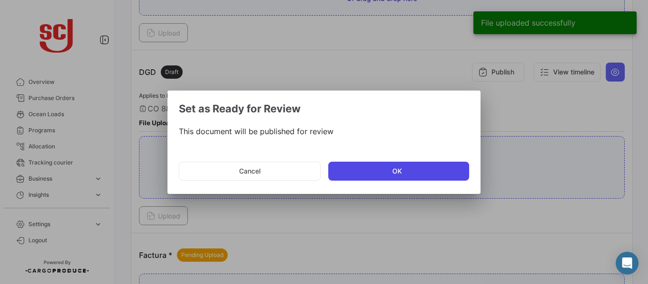
click at [388, 168] on button "OK" at bounding box center [398, 171] width 141 height 19
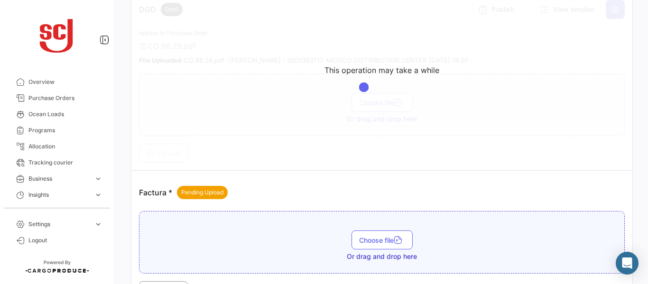
scroll to position [641, 0]
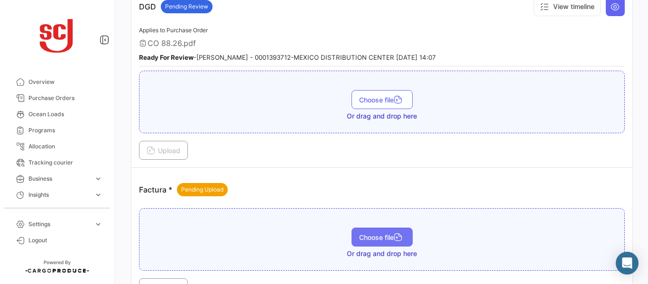
click at [386, 237] on span "Choose file" at bounding box center [382, 237] width 46 height 8
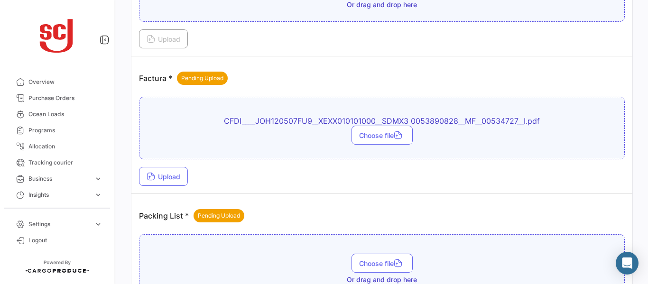
scroll to position [761, 0]
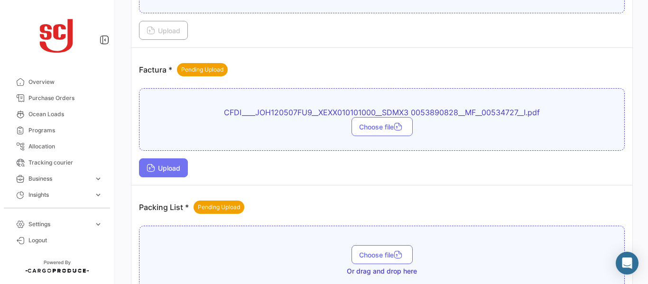
click at [173, 173] on button "Upload" at bounding box center [163, 168] width 49 height 19
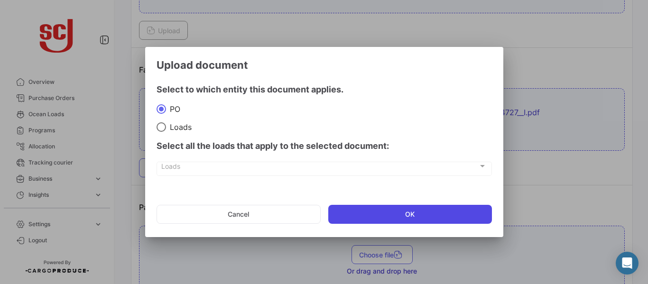
click at [374, 214] on button "OK" at bounding box center [410, 214] width 164 height 19
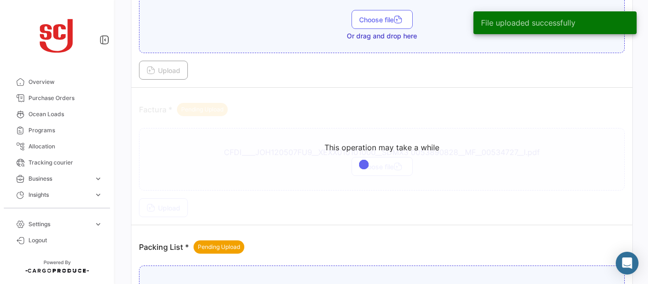
scroll to position [707, 0]
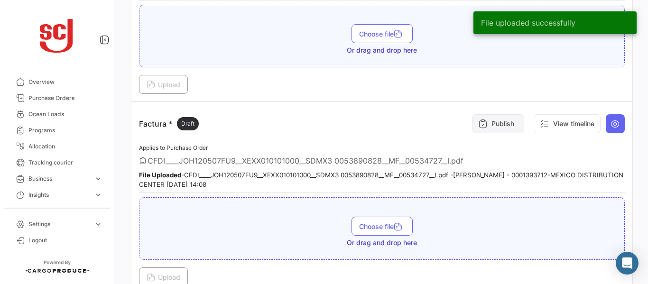
click at [478, 121] on icon at bounding box center [482, 123] width 9 height 9
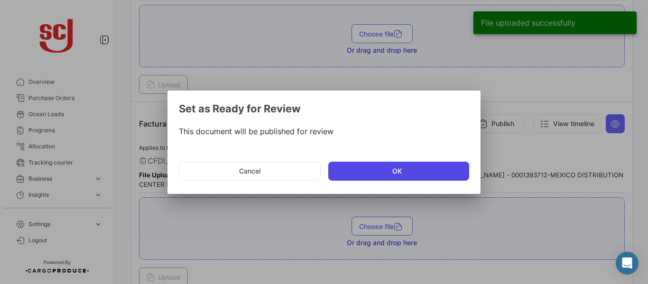
click at [380, 168] on button "OK" at bounding box center [398, 171] width 141 height 19
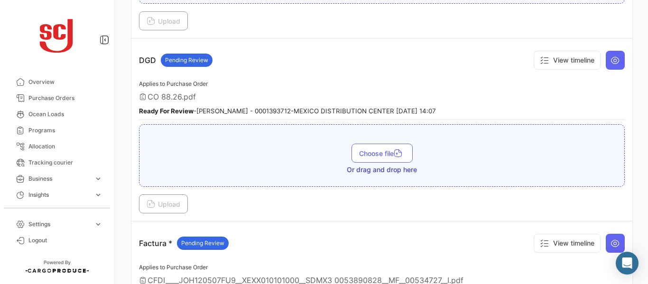
scroll to position [564, 0]
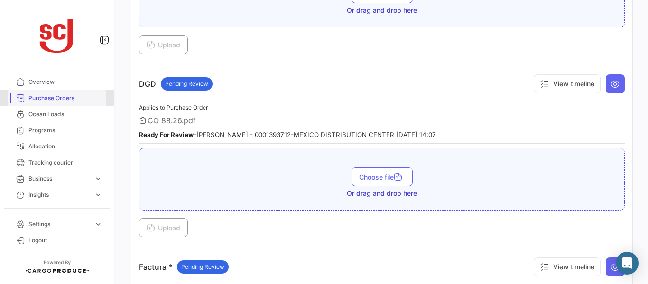
click at [64, 97] on span "Purchase Orders" at bounding box center [65, 98] width 74 height 9
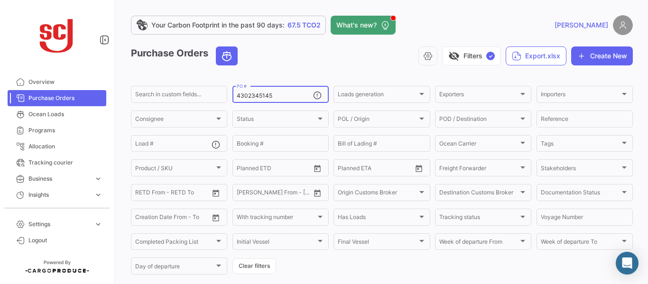
click at [277, 96] on input "4302345145" at bounding box center [275, 96] width 76 height 7
type input "4302345142"
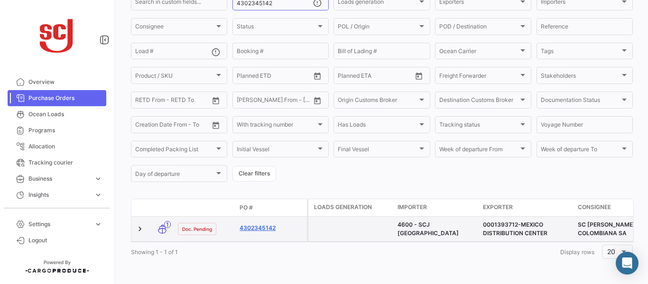
click at [267, 224] on link "4302345142" at bounding box center [272, 228] width 64 height 9
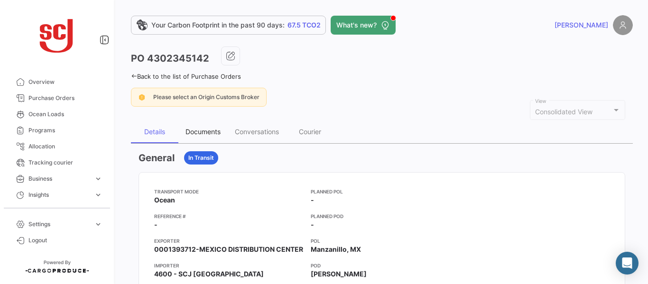
click at [212, 135] on div "Documents" at bounding box center [203, 132] width 35 height 8
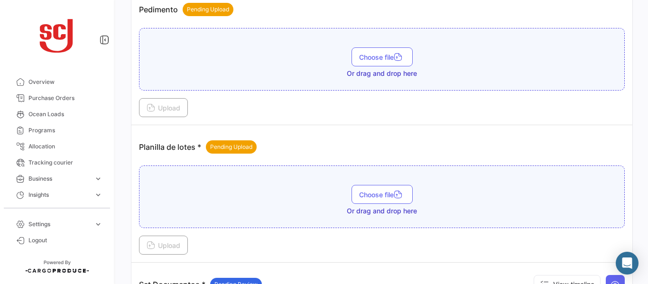
scroll to position [1048, 0]
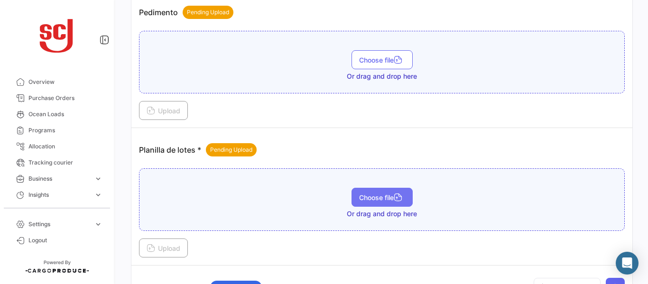
click at [383, 197] on span "Choose file" at bounding box center [382, 198] width 46 height 8
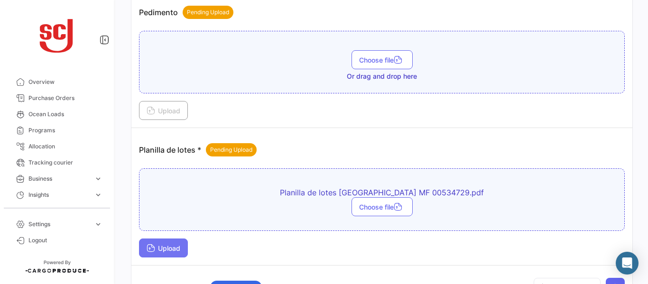
click at [169, 247] on span "Upload" at bounding box center [164, 248] width 34 height 8
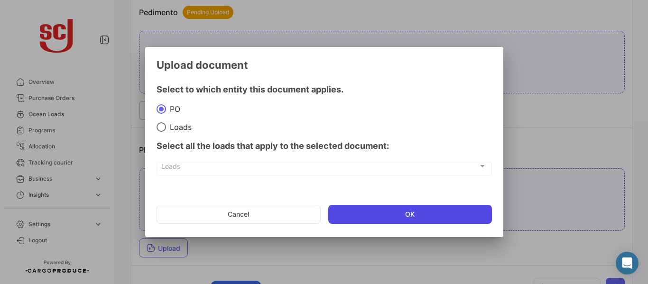
click at [379, 216] on button "OK" at bounding box center [410, 214] width 164 height 19
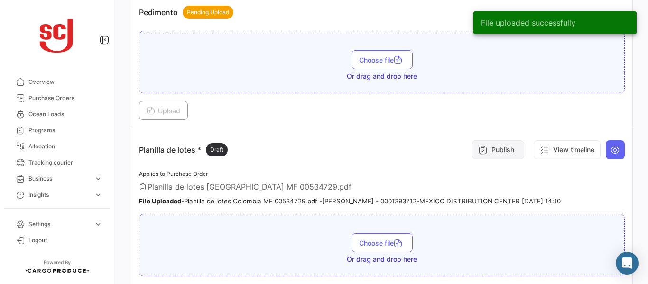
click at [494, 145] on button "Publish" at bounding box center [498, 149] width 52 height 19
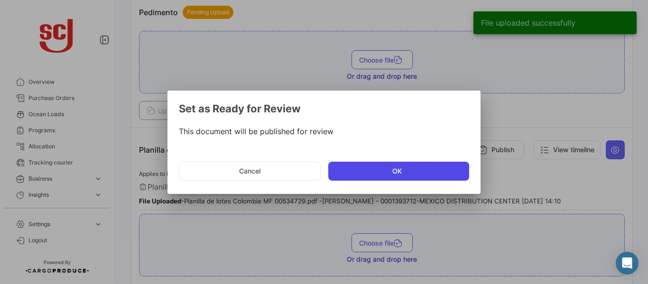
click at [377, 170] on button "OK" at bounding box center [398, 171] width 141 height 19
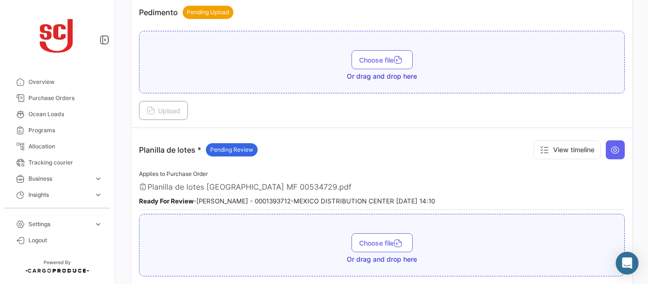
drag, startPoint x: 299, startPoint y: 111, endPoint x: 592, endPoint y: 120, distance: 292.9
click at [592, 120] on div "Upload" at bounding box center [382, 110] width 486 height 19
